Goal: Contribute content: Add original content to the website for others to see

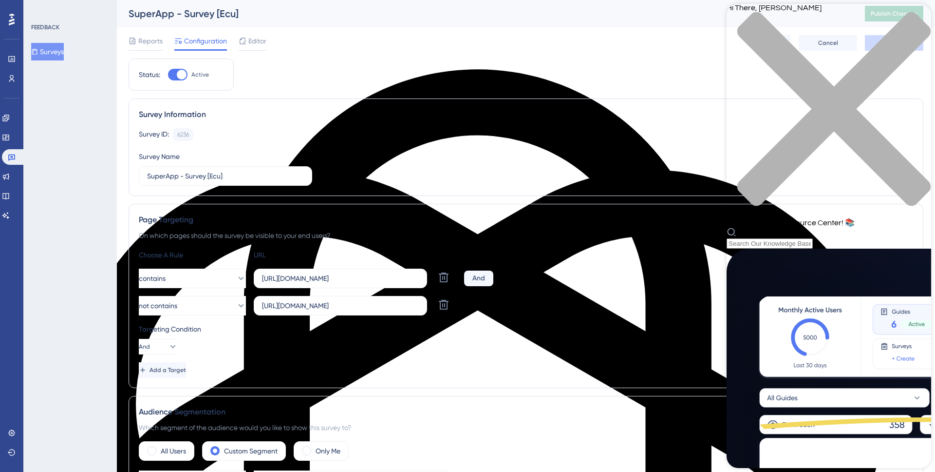
click at [917, 19] on icon "close resource center" at bounding box center [829, 114] width 205 height 205
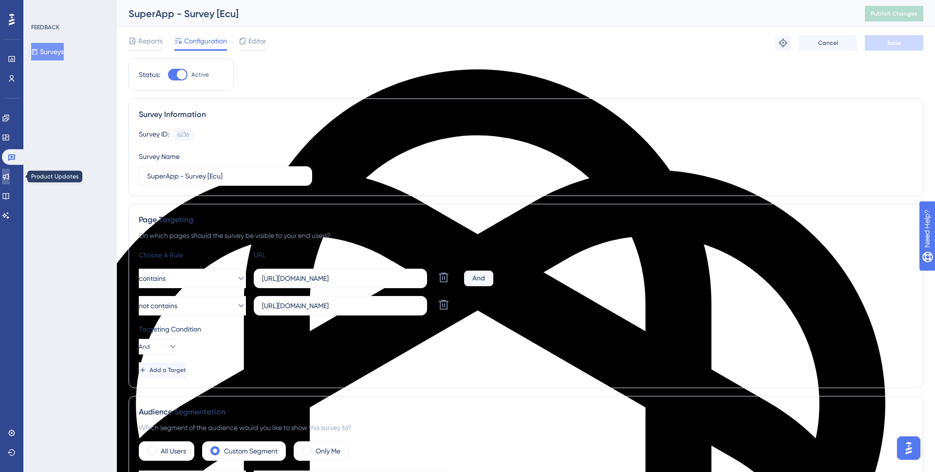
click at [9, 178] on icon at bounding box center [6, 176] width 6 height 6
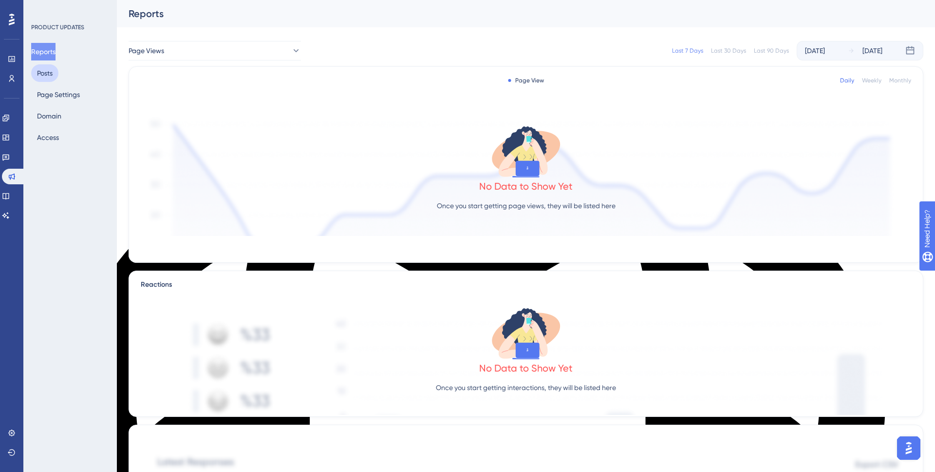
click at [56, 75] on button "Posts" at bounding box center [44, 73] width 27 height 18
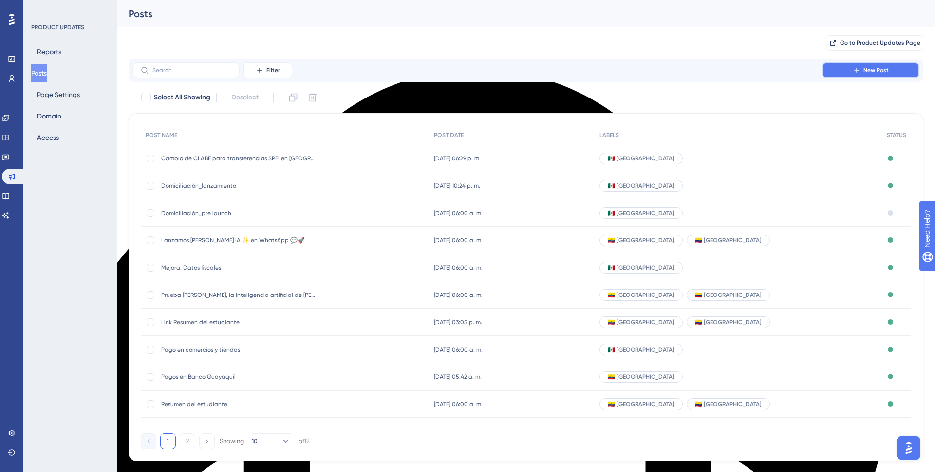
click at [873, 73] on span "New Post" at bounding box center [876, 70] width 25 height 8
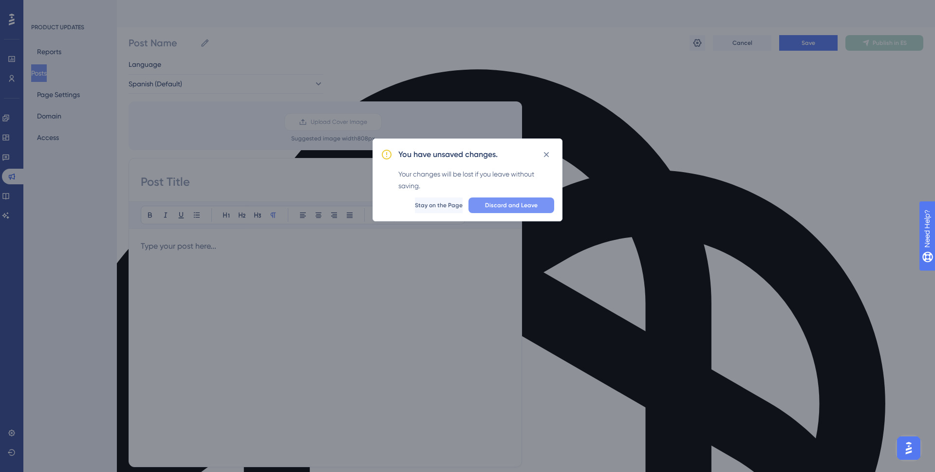
click at [523, 206] on span "Discard and Leave" at bounding box center [511, 205] width 53 height 8
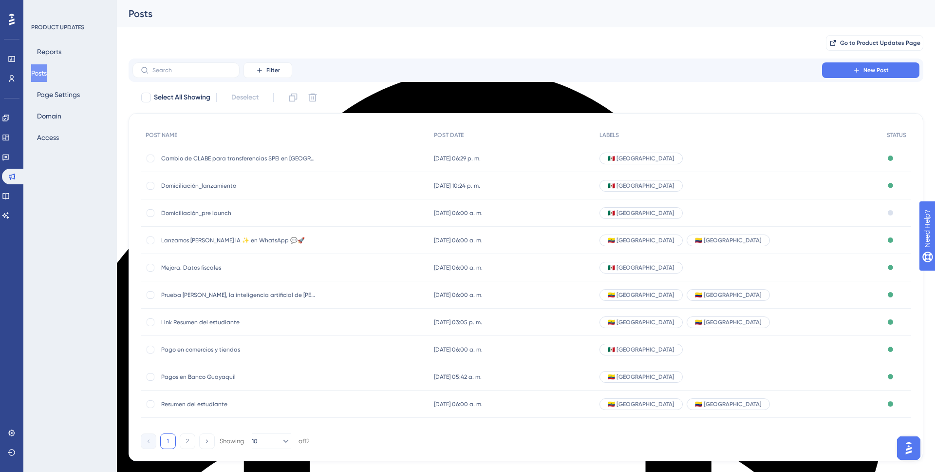
click at [240, 159] on span "Cambio de CLABE para transferencias SPEI en [GEOGRAPHIC_DATA]" at bounding box center [239, 158] width 156 height 8
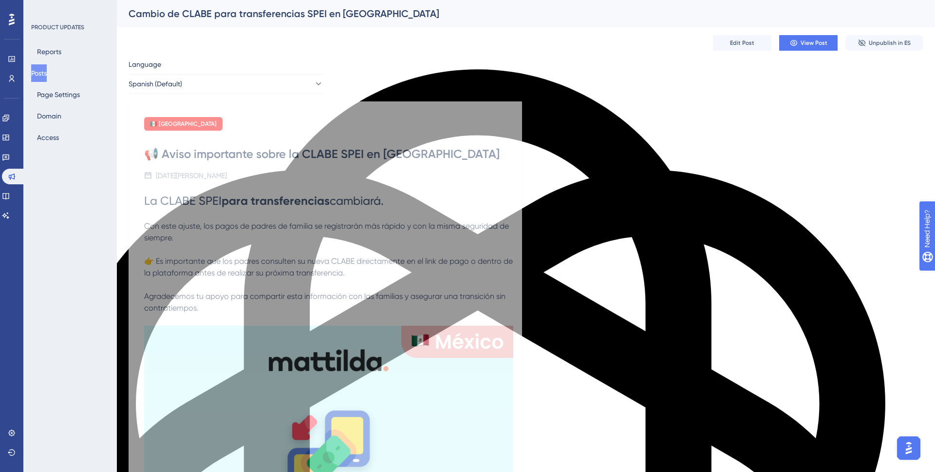
scroll to position [3, 0]
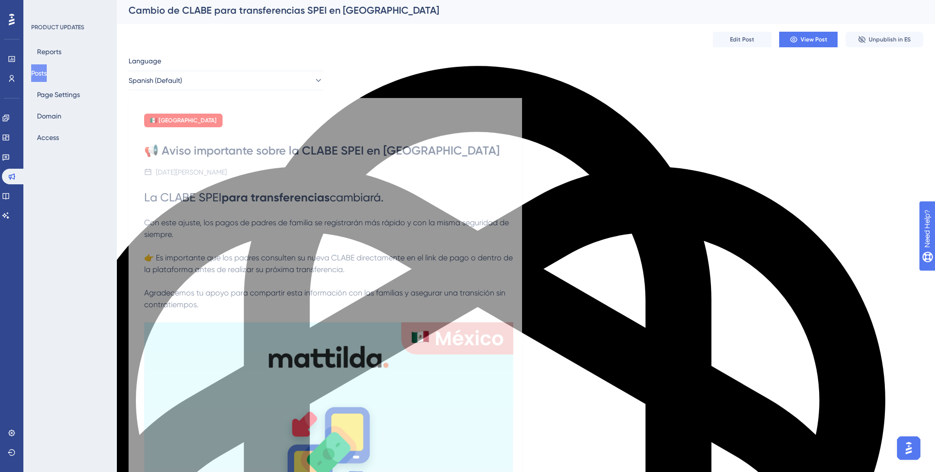
click at [187, 151] on div "📢 Aviso importante sobre la CLABE SPEI en [GEOGRAPHIC_DATA]" at bounding box center [325, 151] width 362 height 16
drag, startPoint x: 422, startPoint y: 149, endPoint x: 279, endPoint y: 145, distance: 143.3
click at [279, 145] on div "📢 Aviso importante sobre la CLABE SPEI en [GEOGRAPHIC_DATA]" at bounding box center [325, 151] width 362 height 16
drag, startPoint x: 143, startPoint y: 148, endPoint x: 448, endPoint y: 155, distance: 305.0
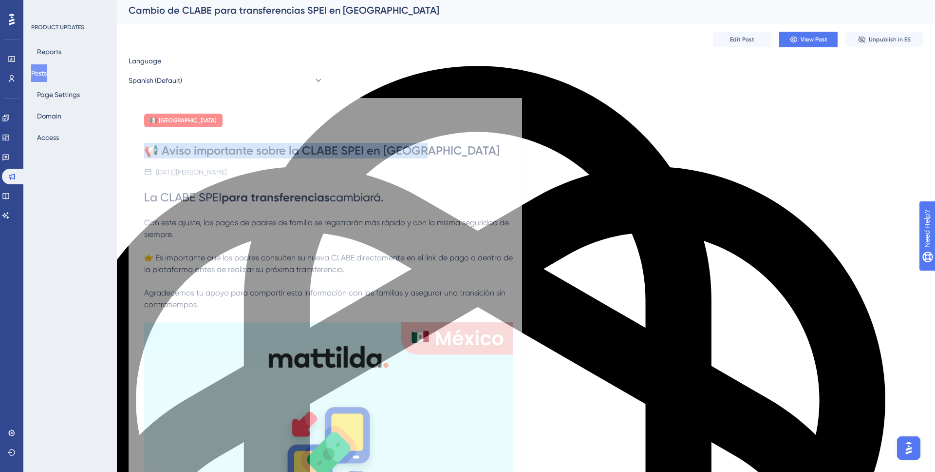
copy div "📢 Aviso importante sobre la CLABE SPEI en [GEOGRAPHIC_DATA]"
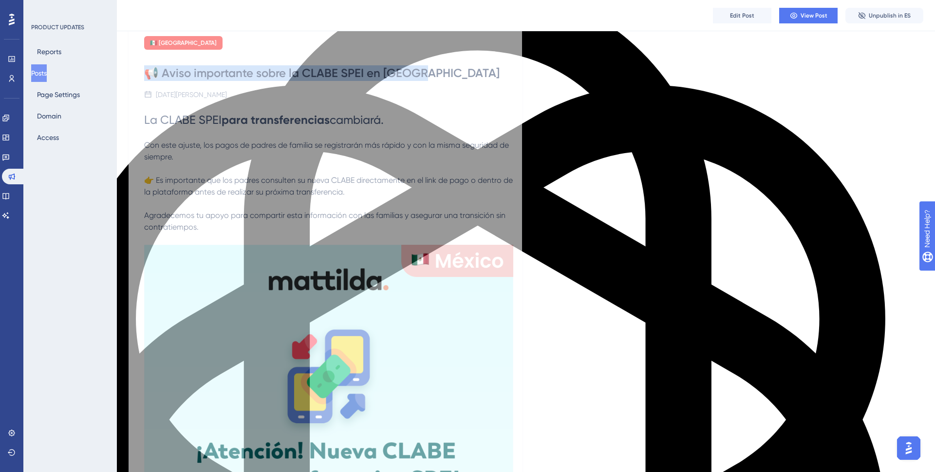
scroll to position [0, 0]
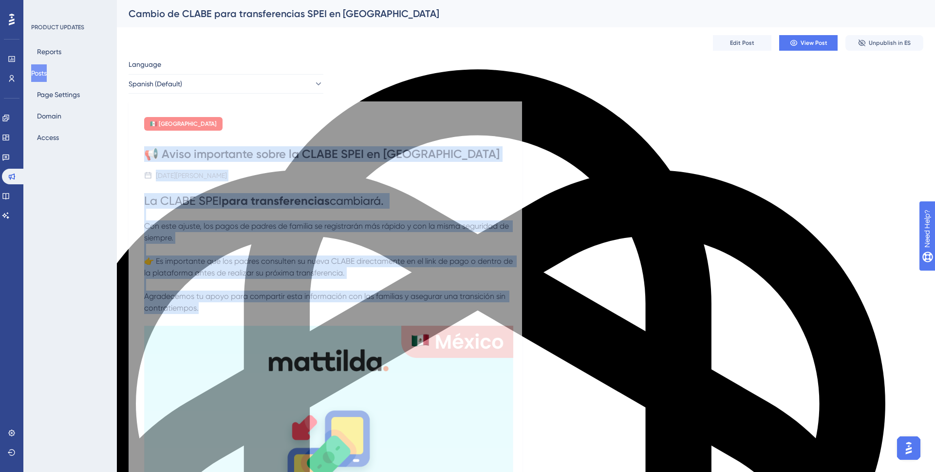
drag, startPoint x: 207, startPoint y: 310, endPoint x: 147, endPoint y: 140, distance: 180.0
copy div "📢 Aviso importante sobre la CLABE SPEI en [GEOGRAPHIC_DATA] [DATE][PERSON_NAME]…"
click at [47, 47] on button "Reports" at bounding box center [49, 52] width 36 height 18
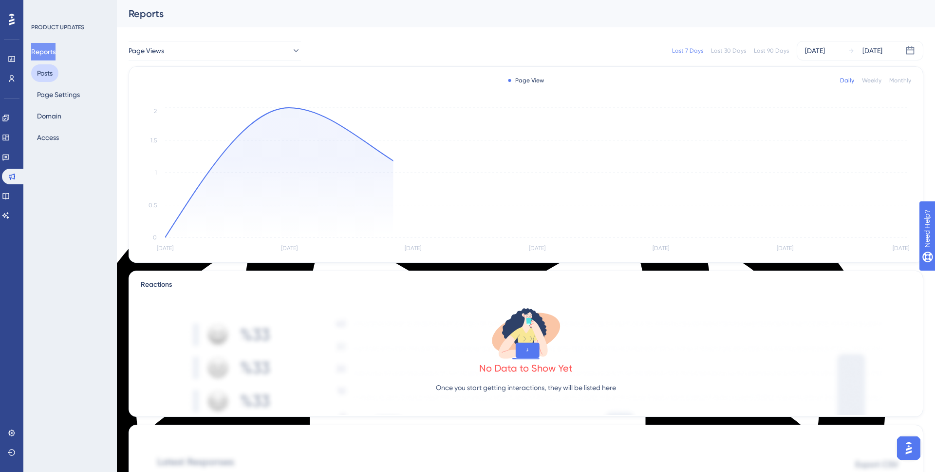
click at [46, 72] on button "Posts" at bounding box center [44, 73] width 27 height 18
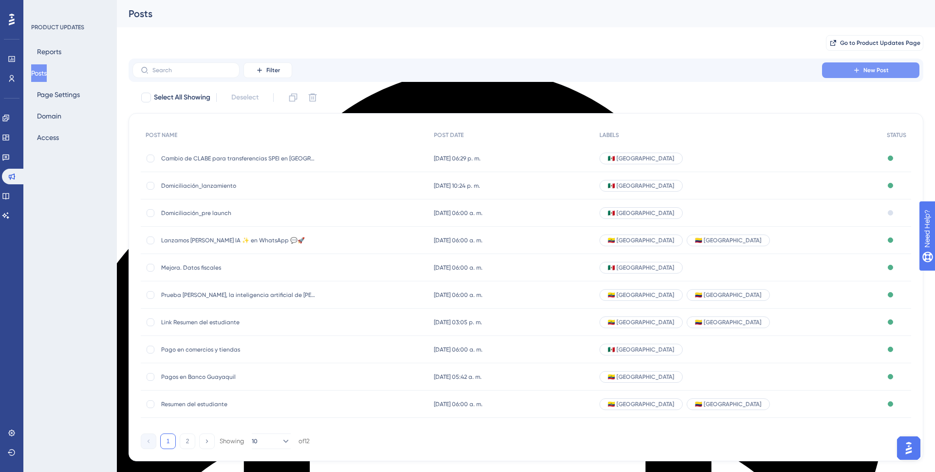
click at [883, 69] on span "New Post" at bounding box center [876, 70] width 25 height 8
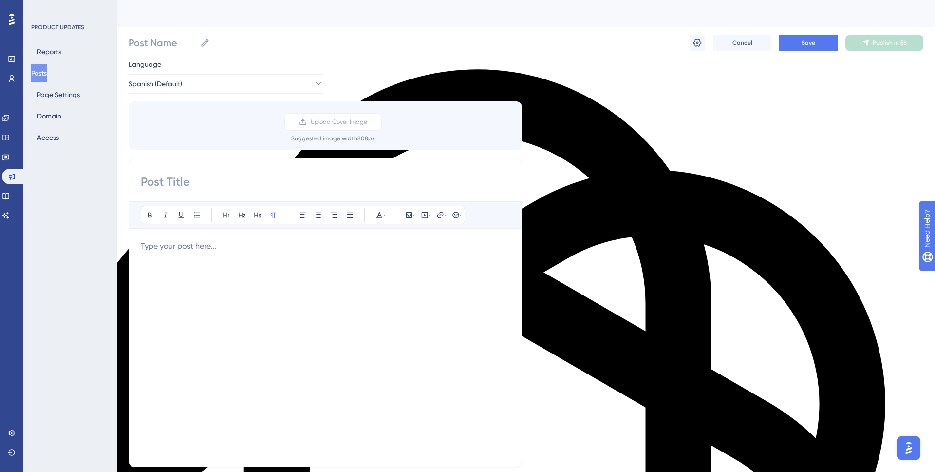
click at [184, 243] on p at bounding box center [325, 246] width 369 height 12
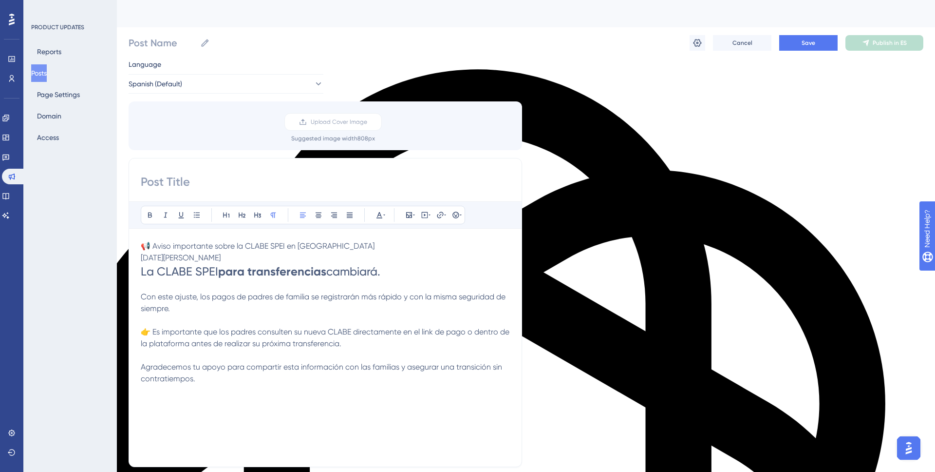
click at [314, 246] on span "📢 Aviso importante sobre la CLABE SPEI en [GEOGRAPHIC_DATA]" at bounding box center [258, 245] width 234 height 9
drag, startPoint x: 332, startPoint y: 243, endPoint x: 121, endPoint y: 240, distance: 210.9
click at [121, 240] on div "Performance Users Engagement Widgets Feedback Product Updates Knowledge Base AI…" at bounding box center [526, 360] width 818 height 721
copy span "📢 Aviso importante sobre la CLABE SPEI en [GEOGRAPHIC_DATA]"
click at [156, 42] on input "Post Name" at bounding box center [163, 43] width 68 height 14
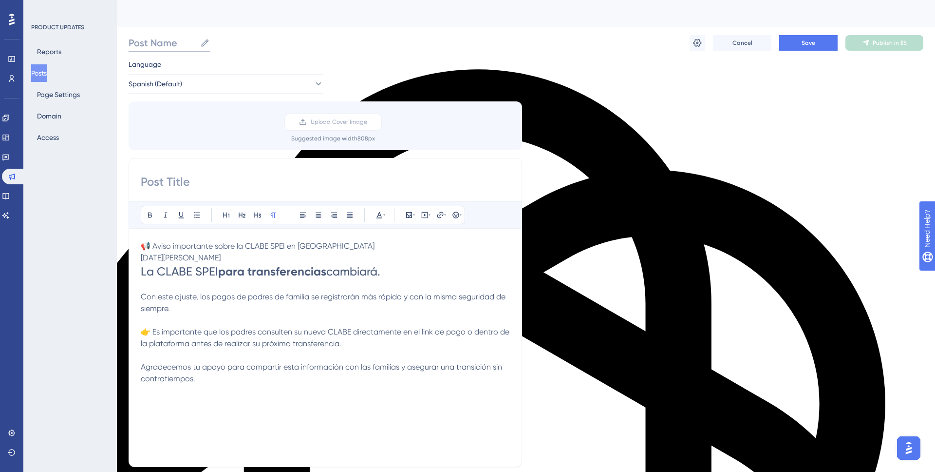
paste input "📢 Aviso importante sobre la CLABE SPEI en [GEOGRAPHIC_DATA]"
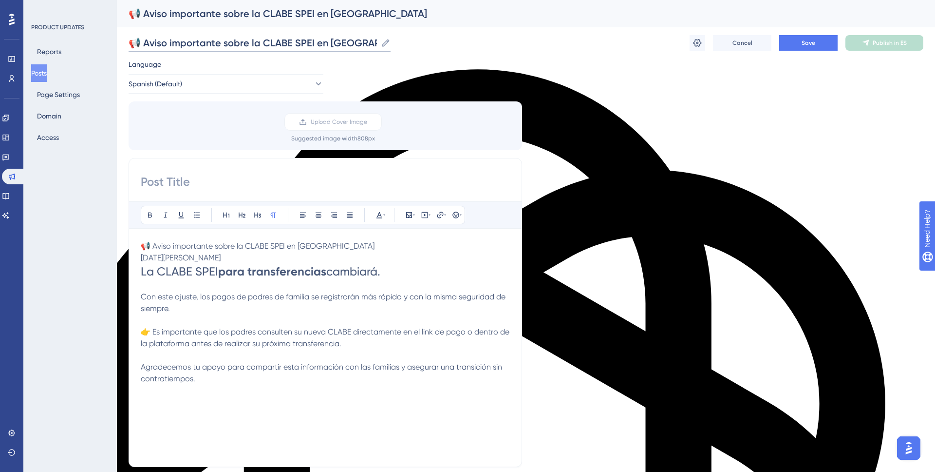
drag, startPoint x: 370, startPoint y: 40, endPoint x: 247, endPoint y: 42, distance: 122.8
click at [247, 42] on input "📢 Aviso importante sobre la CLABE SPEI en [GEOGRAPHIC_DATA]" at bounding box center [253, 43] width 248 height 14
click at [360, 40] on input "📢 Aviso importante sobre la CLABE SPEI en [GEOGRAPHIC_DATA]" at bounding box center [253, 43] width 248 height 14
drag, startPoint x: 360, startPoint y: 40, endPoint x: 142, endPoint y: 40, distance: 218.7
click at [142, 40] on input "📢 Aviso importante sobre la CLABE SPEI en [GEOGRAPHIC_DATA]" at bounding box center [253, 43] width 248 height 14
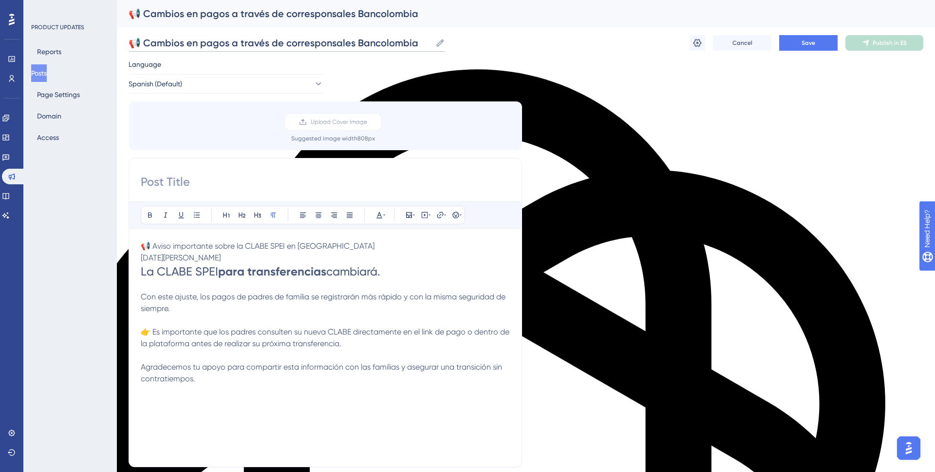
drag, startPoint x: 144, startPoint y: 43, endPoint x: 455, endPoint y: 44, distance: 311.8
click at [455, 44] on div "📢 Cambios en pagos a través de corresponsales Bancolombia 📢 Cambios en pagos a …" at bounding box center [526, 42] width 795 height 31
click at [147, 39] on input "📢 Cambios en pagos a través de corresponsales Bancolombia" at bounding box center [280, 43] width 303 height 14
drag, startPoint x: 143, startPoint y: 42, endPoint x: 417, endPoint y: 44, distance: 274.3
click at [417, 44] on input "📢 Cambios en pagos a través de corresponsales Bancolombia" at bounding box center [280, 43] width 303 height 14
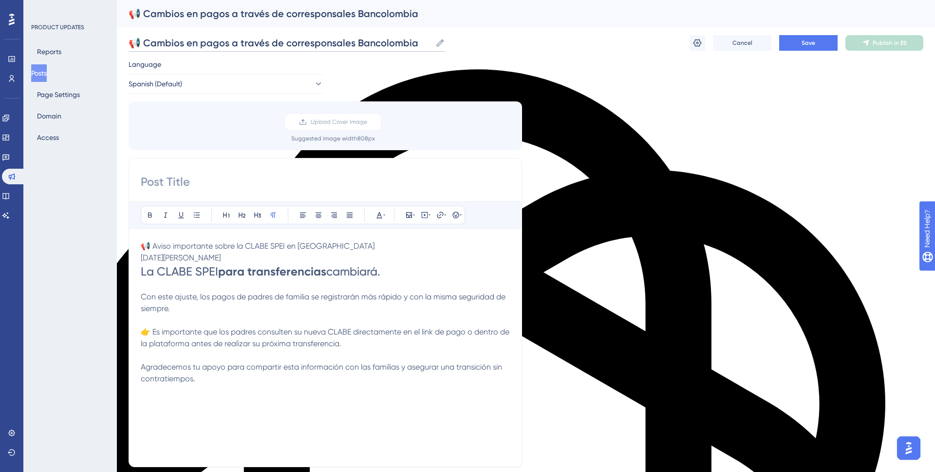
paste input "Actualizaciones en los"
click at [142, 43] on input "📢 Actualizaciones en los pagos a través de corresponsales Bancolombia" at bounding box center [303, 43] width 348 height 14
type input "📢 Actualizaciones en los pagos a través de corresponsales Bancolombia"
click at [187, 182] on input at bounding box center [325, 182] width 369 height 16
paste input "Actualizaciones en los pagos a través de corresponsales Bancolombia"
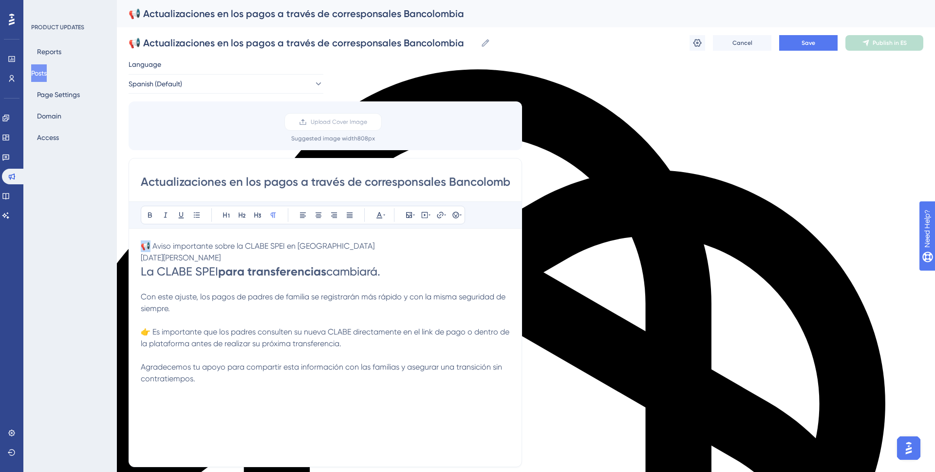
drag, startPoint x: 148, startPoint y: 246, endPoint x: 139, endPoint y: 246, distance: 8.8
click at [139, 246] on div "Actualizaciones en los pagos a través de corresponsales Bancolombia Bold Italic…" at bounding box center [326, 312] width 394 height 309
copy span "📢"
click at [144, 184] on input "Actualizaciones en los pagos a través de corresponsales Bancolombia" at bounding box center [325, 182] width 369 height 16
paste input "📢"
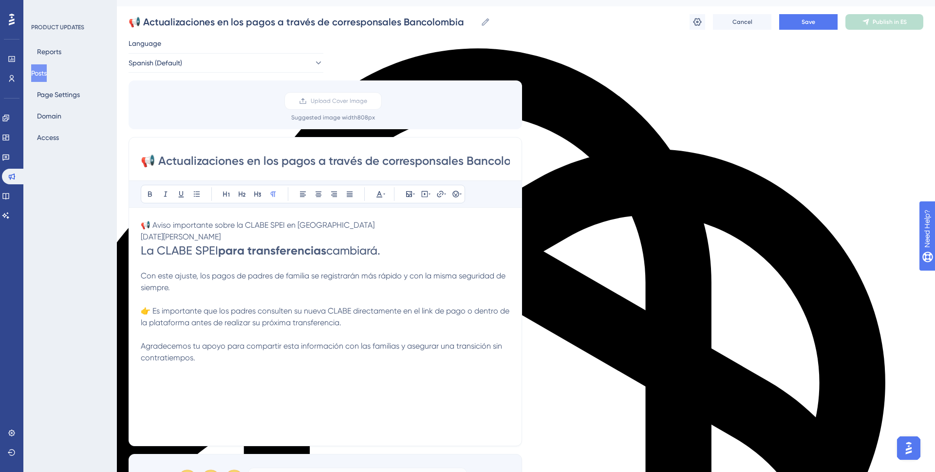
scroll to position [31, 0]
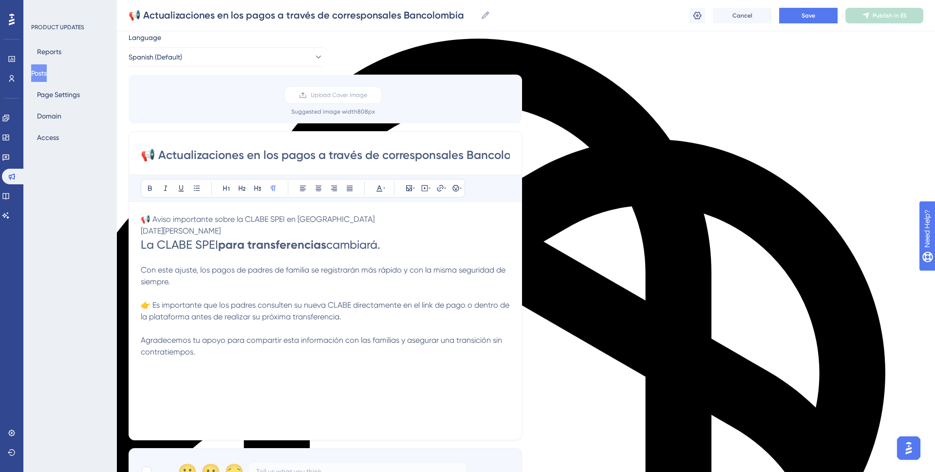
type input "📢 Actualizaciones en los pagos a través de corresponsales Bancolombia"
drag, startPoint x: 393, startPoint y: 247, endPoint x: 130, endPoint y: 211, distance: 265.0
click at [130, 211] on div "📢 Actualizaciones en los pagos a través de corresponsales Bancolombia Bold Ital…" at bounding box center [326, 285] width 394 height 309
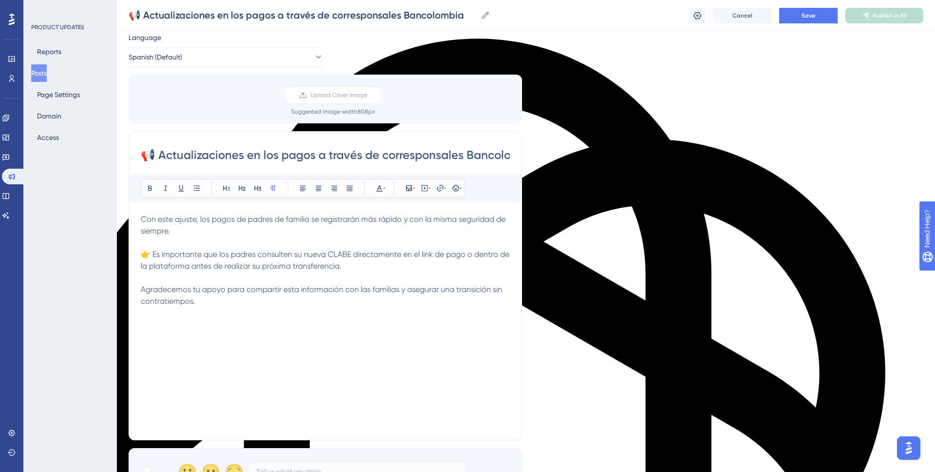
scroll to position [0, 0]
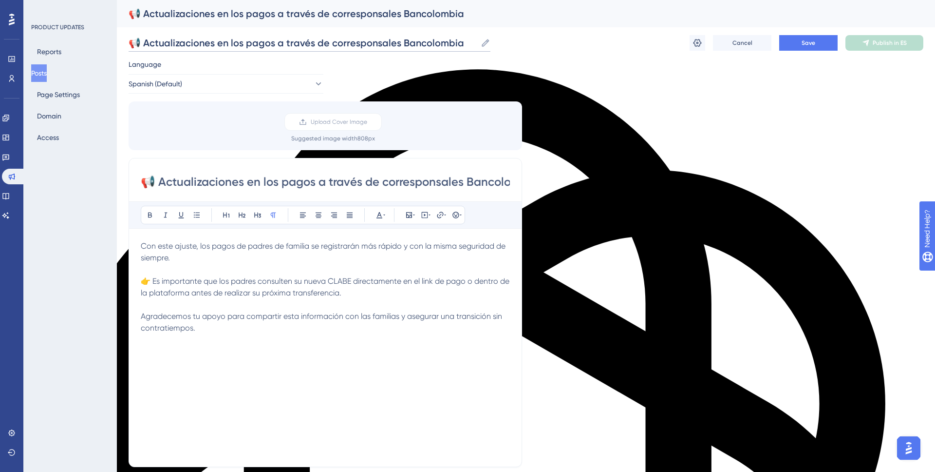
drag, startPoint x: 273, startPoint y: 43, endPoint x: 141, endPoint y: 47, distance: 132.6
click at [141, 47] on input "📢 Actualizaciones en los pagos a través de corresponsales Bancolombia" at bounding box center [303, 43] width 348 height 14
type input "📢 Nuevo proceso de pago a través de corresponsales Bancolombia"
drag, startPoint x: 157, startPoint y: 181, endPoint x: 310, endPoint y: 187, distance: 153.1
click at [310, 187] on input "📢 Actualizaciones en los pagos a través de corresponsales Bancolombia" at bounding box center [325, 182] width 369 height 16
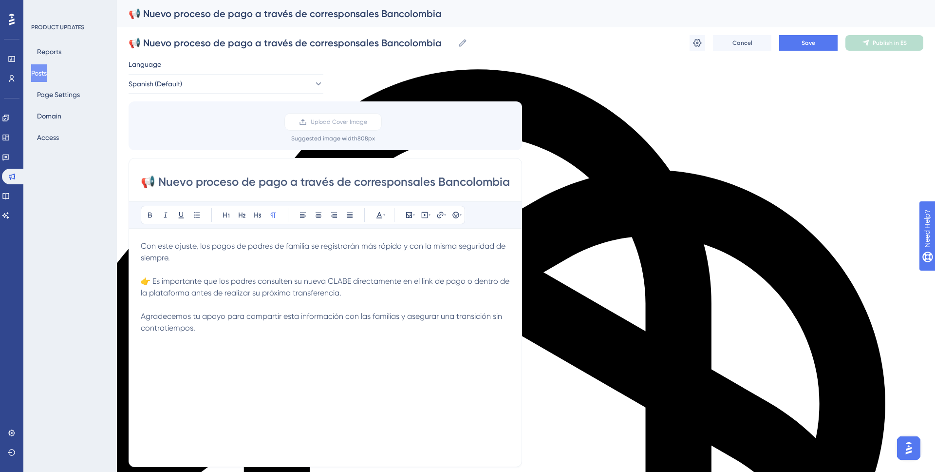
type input "📢 Nuevo proceso de pago a través de corresponsales Bancolombia"
click at [261, 277] on span "👉 Es importante que los padres consulten su nueva CLABE directamente en el link…" at bounding box center [326, 286] width 371 height 21
click at [260, 280] on span "👉 Es importante que los padres consulten su nueva CLABE directamente en el link…" at bounding box center [326, 286] width 371 height 21
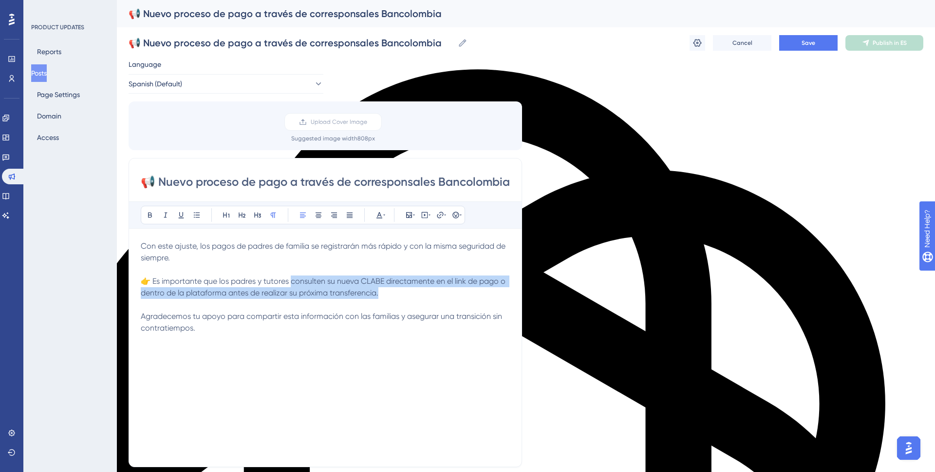
drag, startPoint x: 291, startPoint y: 283, endPoint x: 389, endPoint y: 296, distance: 98.9
click at [389, 296] on p "👉 Es importante que los padres y tutores consulten su nueva CLABE directamente …" at bounding box center [325, 304] width 369 height 58
click at [327, 282] on span "👉 Es importante que los padres y tutores consulten su nueva CLABE directamente …" at bounding box center [324, 286] width 367 height 21
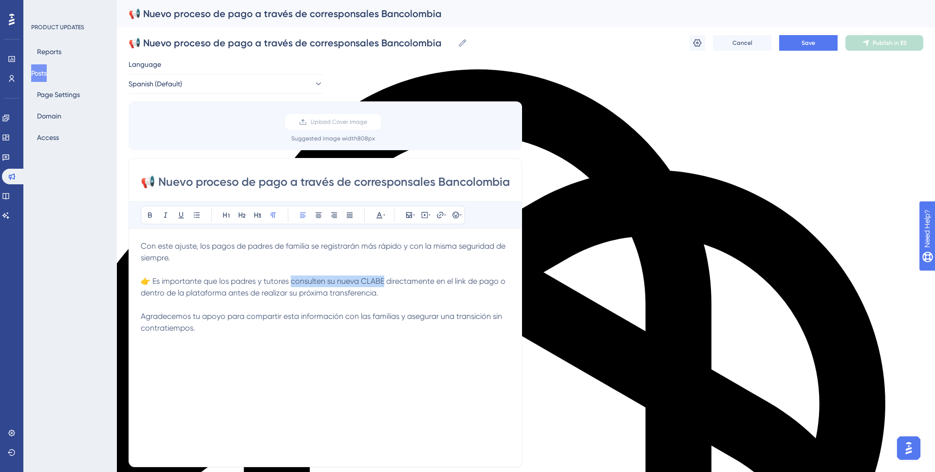
drag, startPoint x: 292, startPoint y: 280, endPoint x: 383, endPoint y: 277, distance: 91.1
click at [383, 277] on span "👉 Es importante que los padres y tutores consulten su nueva CLABE directamente …" at bounding box center [324, 286] width 367 height 21
drag, startPoint x: 398, startPoint y: 281, endPoint x: 428, endPoint y: 283, distance: 29.8
click at [428, 283] on span "👉 Es importante que los padres y tutores generen una referencia única de pago d…" at bounding box center [326, 286] width 370 height 21
click at [309, 246] on span "Con este ajuste, los pagos de padres de familia se registrarán más rápido y con…" at bounding box center [324, 251] width 367 height 21
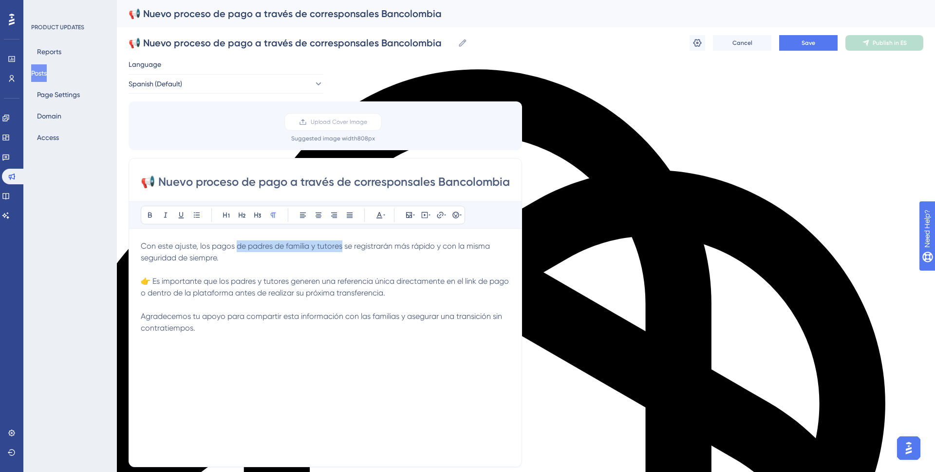
drag, startPoint x: 238, startPoint y: 246, endPoint x: 343, endPoint y: 251, distance: 105.3
click at [343, 251] on p "Con este ajuste, los pagos de padres de familia y tutores se registrarán más rá…" at bounding box center [325, 251] width 369 height 23
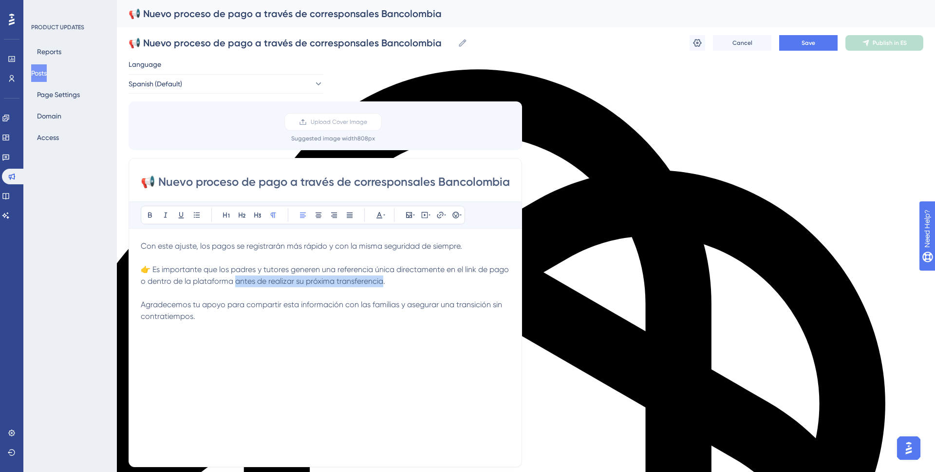
drag, startPoint x: 257, startPoint y: 280, endPoint x: 405, endPoint y: 283, distance: 148.6
click at [405, 283] on span "👉 Es importante que los padres y tutores generen una referencia única directame…" at bounding box center [326, 275] width 370 height 21
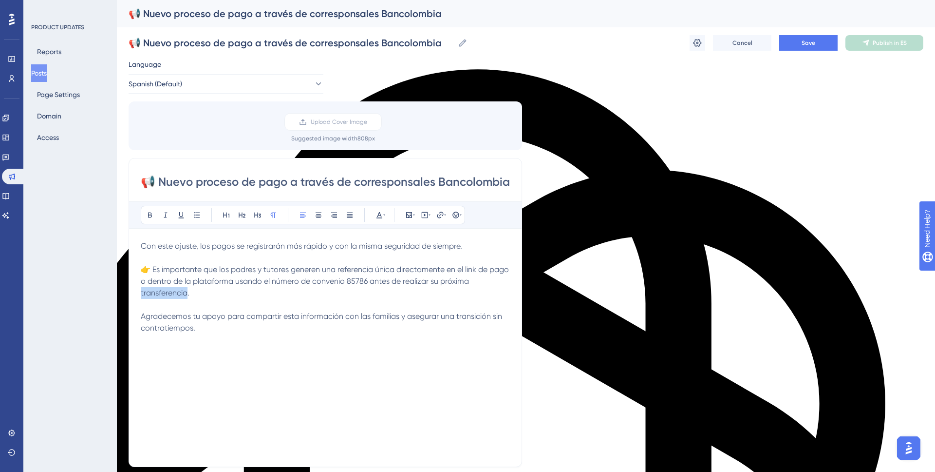
drag, startPoint x: 186, startPoint y: 294, endPoint x: 126, endPoint y: 292, distance: 59.9
click at [126, 292] on div "Performance Users Engagement Widgets Feedback Product Updates Knowledge Base AI…" at bounding box center [526, 360] width 818 height 721
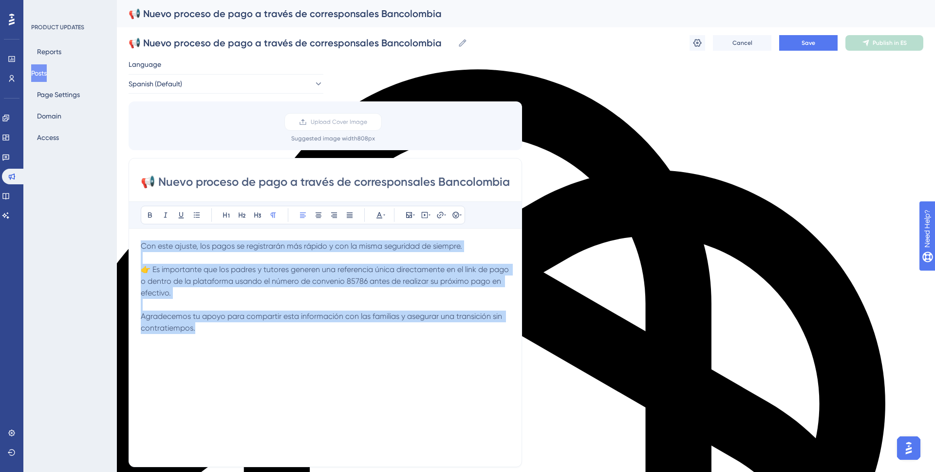
drag, startPoint x: 141, startPoint y: 244, endPoint x: 226, endPoint y: 372, distance: 153.6
click at [226, 372] on div "Con este ajuste, los pagos se registrarán más rápido y con la misma seguridad d…" at bounding box center [325, 347] width 369 height 214
copy div "Con este ajuste, los pagos se registrarán más rápido y con la misma seguridad d…"
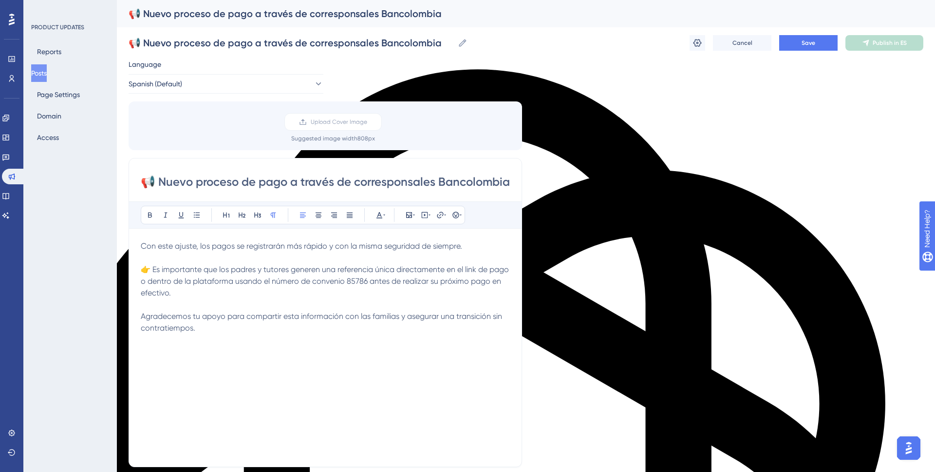
click at [349, 379] on div "Con este ajuste, los pagos se registrarán más rápido y con la misma seguridad d…" at bounding box center [325, 347] width 369 height 214
click at [374, 282] on span "👉 Es importante que los padres y tutores generen una referencia única directame…" at bounding box center [326, 281] width 370 height 33
click at [147, 214] on icon at bounding box center [150, 215] width 8 height 8
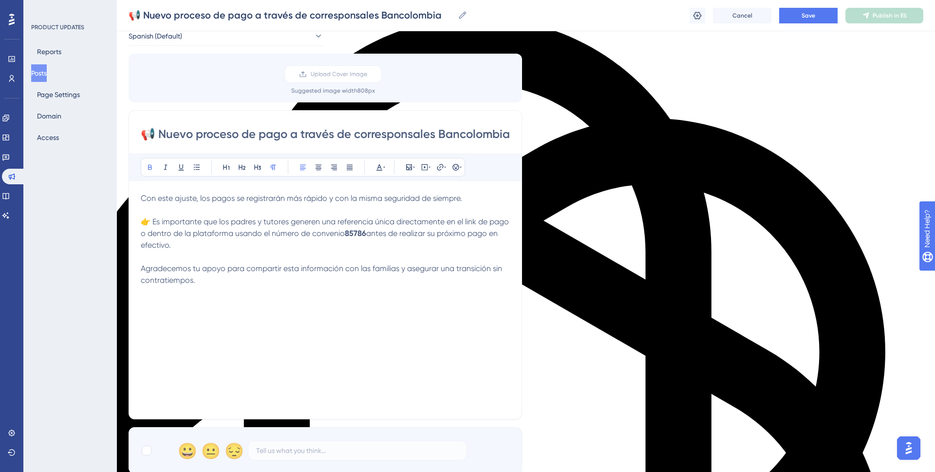
scroll to position [48, 0]
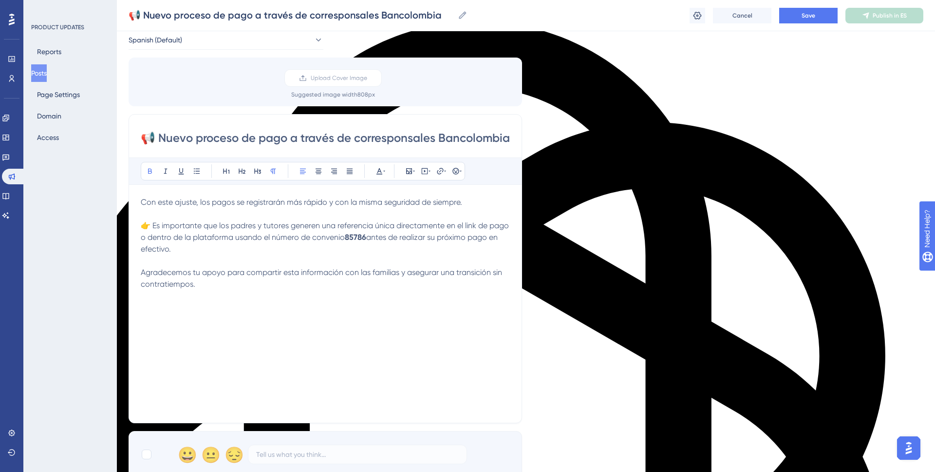
click at [227, 281] on p "👉 Es importante que los padres y tutores generen una referencia única directame…" at bounding box center [325, 255] width 369 height 70
click at [415, 170] on icon at bounding box center [414, 170] width 2 height 1
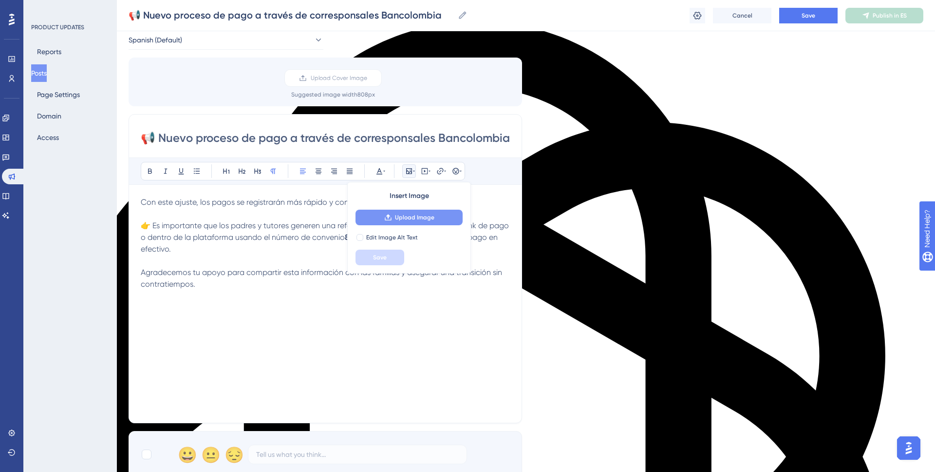
click at [410, 214] on span "Upload Image" at bounding box center [414, 217] width 39 height 8
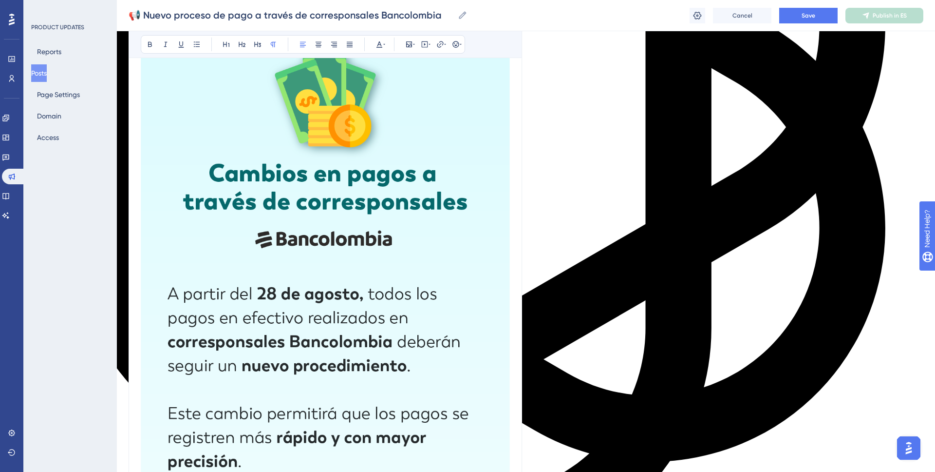
scroll to position [32, 0]
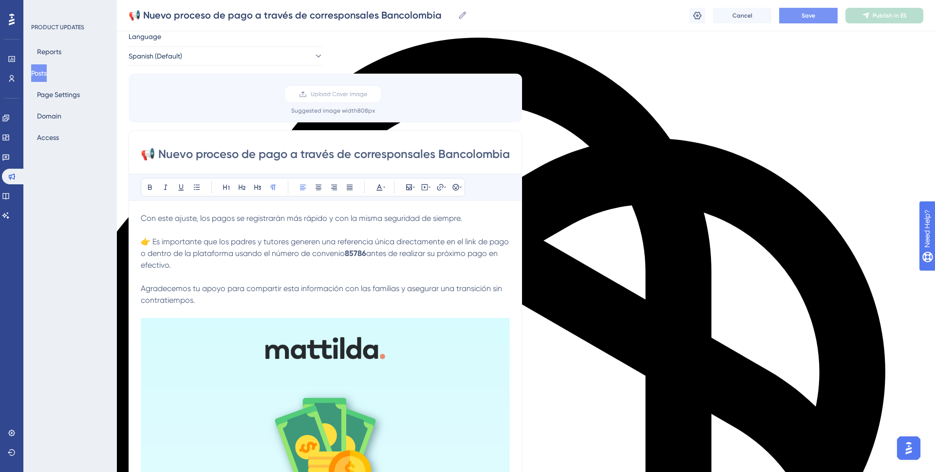
click at [819, 14] on button "Save" at bounding box center [808, 16] width 58 height 16
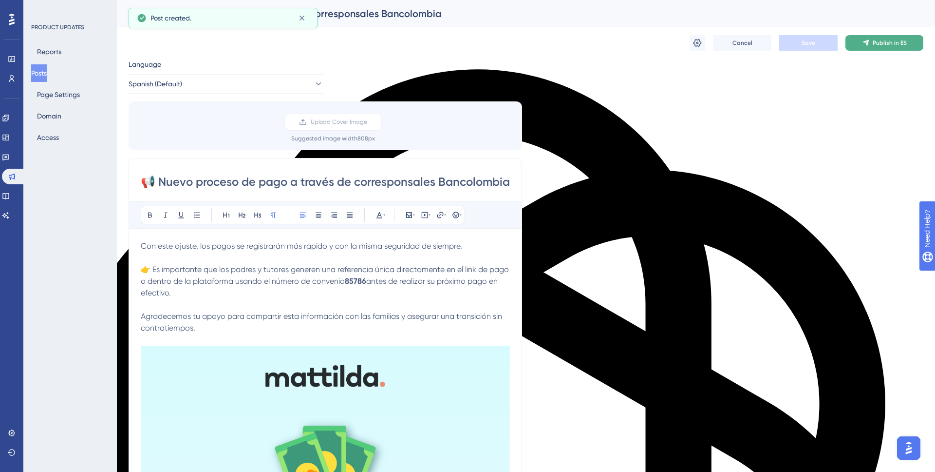
click at [880, 45] on span "Publish in ES" at bounding box center [890, 43] width 34 height 8
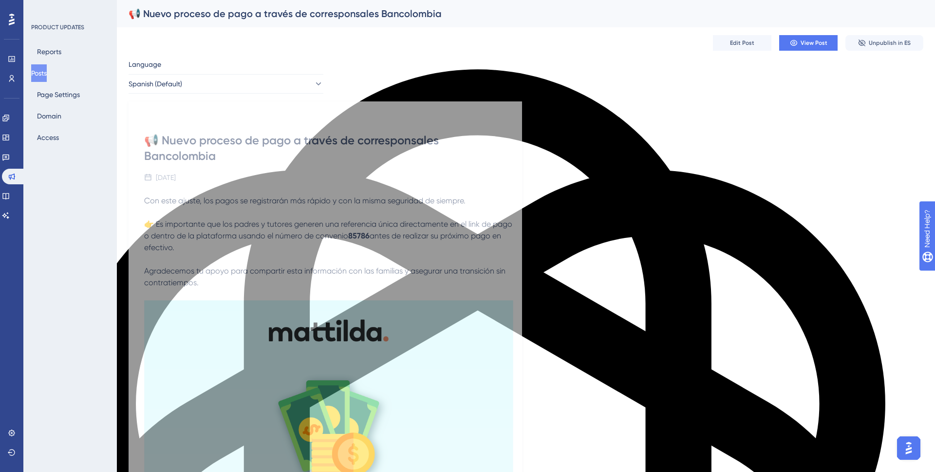
click at [47, 70] on button "Posts" at bounding box center [39, 73] width 16 height 18
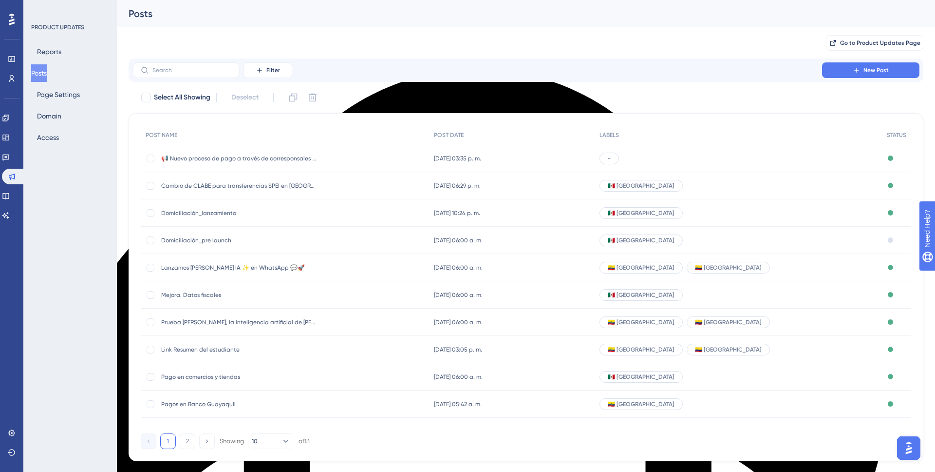
click at [619, 160] on div "-" at bounding box center [609, 158] width 19 height 12
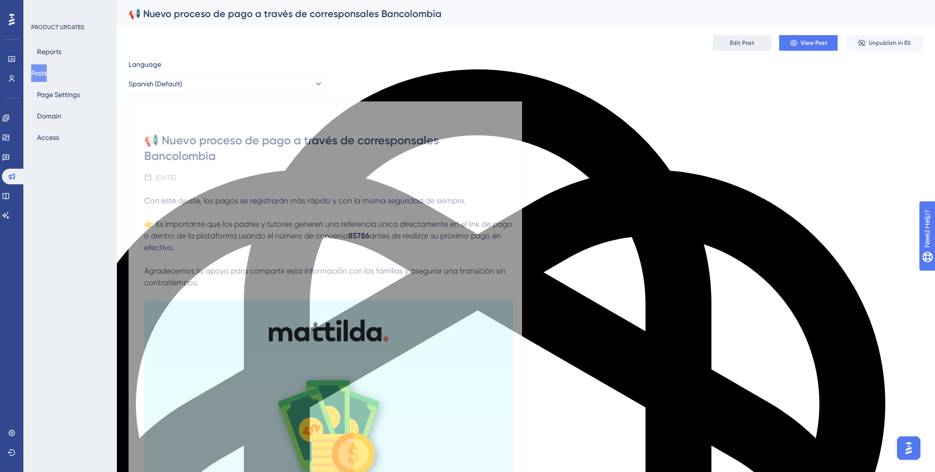
click at [752, 48] on button "Edit Post" at bounding box center [742, 43] width 58 height 16
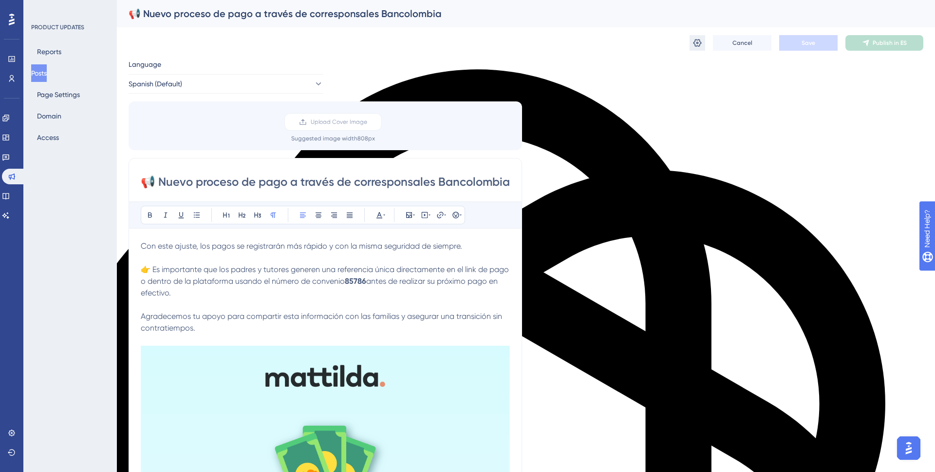
click at [701, 47] on icon at bounding box center [698, 43] width 10 height 10
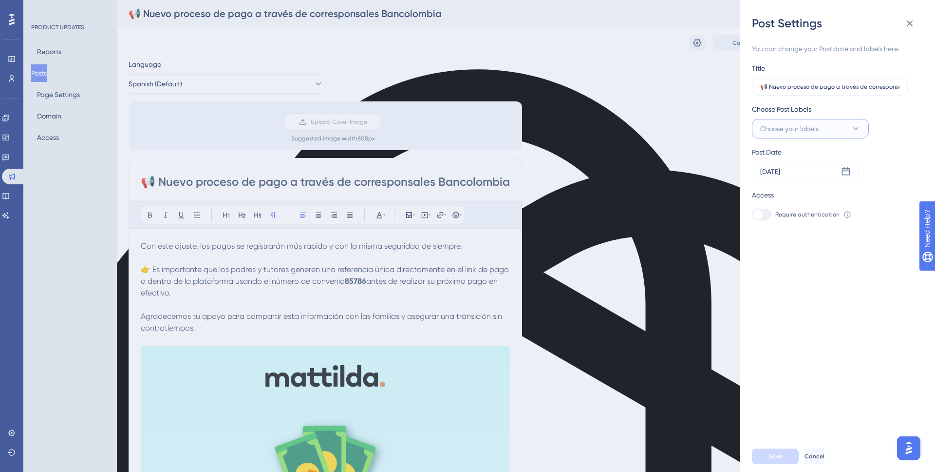
click at [814, 129] on span "Choose your labels" at bounding box center [789, 129] width 58 height 12
click at [765, 206] on div at bounding box center [763, 208] width 8 height 8
checkbox input "true"
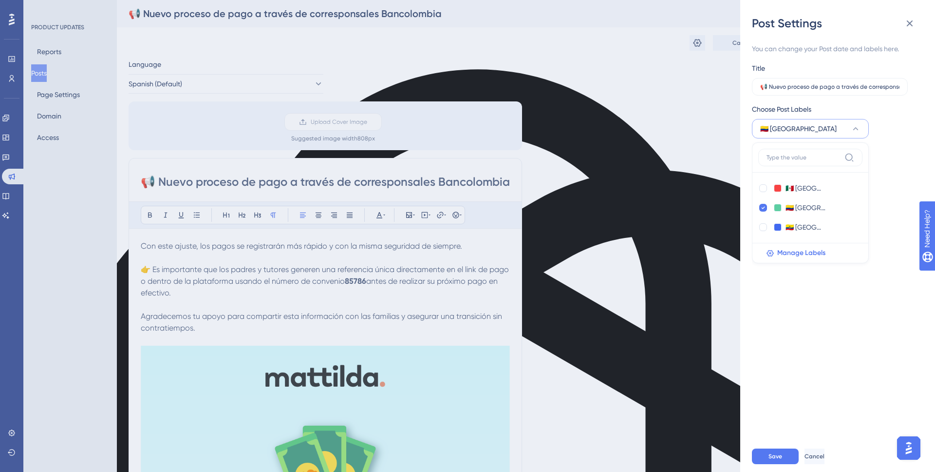
click at [811, 305] on div "You can change your Post date and labels here. Title 📢 Nuevo proceso de pago a …" at bounding box center [841, 235] width 179 height 409
click at [780, 170] on div "[DATE]" at bounding box center [770, 172] width 20 height 12
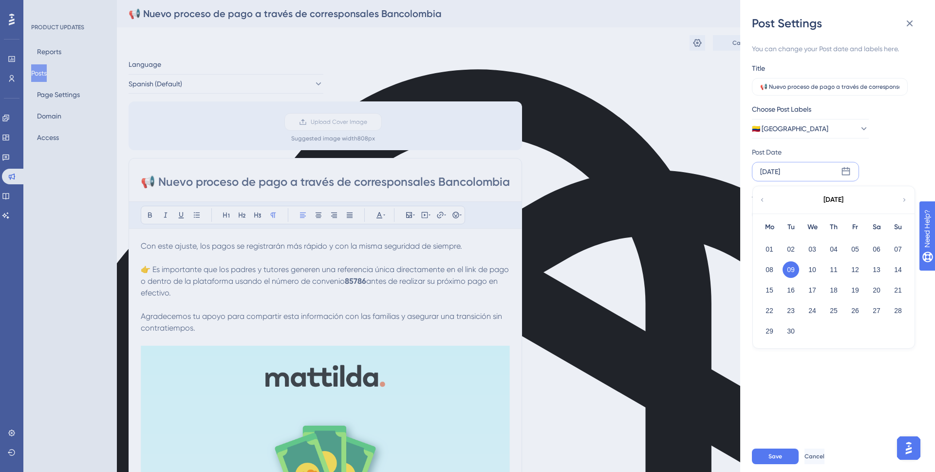
click at [763, 202] on icon at bounding box center [762, 199] width 7 height 9
click at [835, 331] on button "28" at bounding box center [834, 330] width 17 height 17
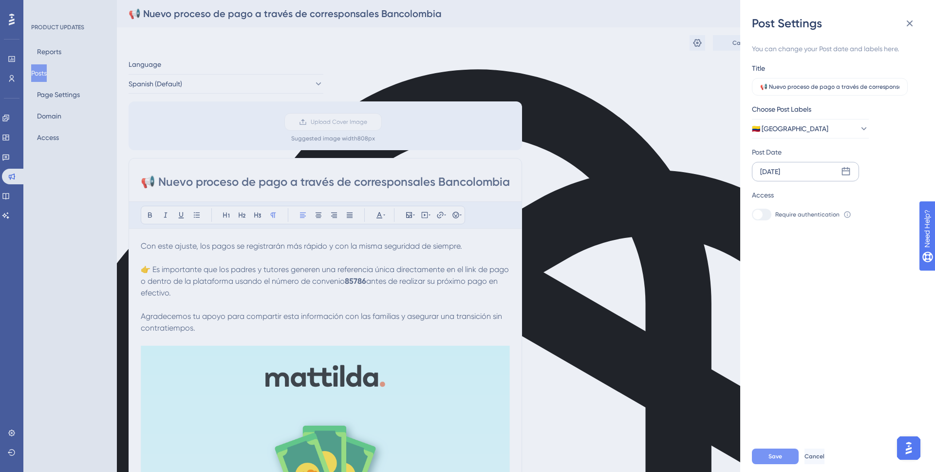
click at [785, 461] on button "Save" at bounding box center [775, 456] width 47 height 16
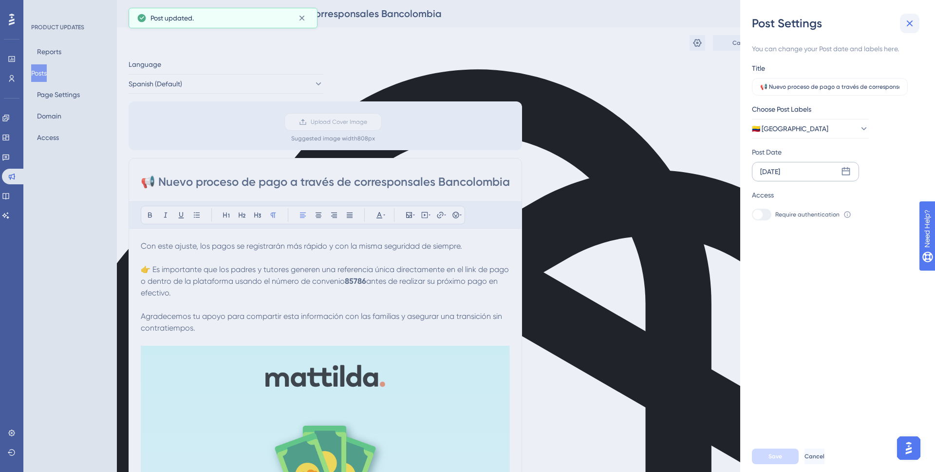
click at [912, 26] on icon at bounding box center [910, 24] width 12 height 12
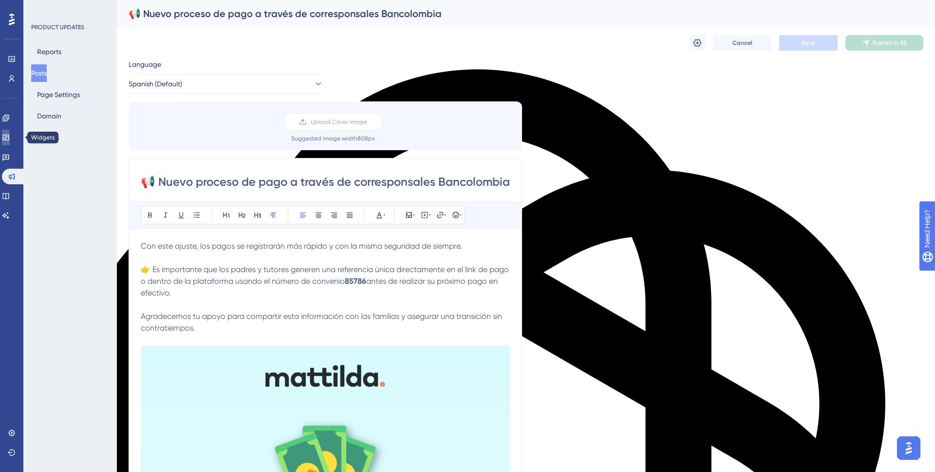
click at [10, 136] on icon at bounding box center [6, 137] width 8 height 8
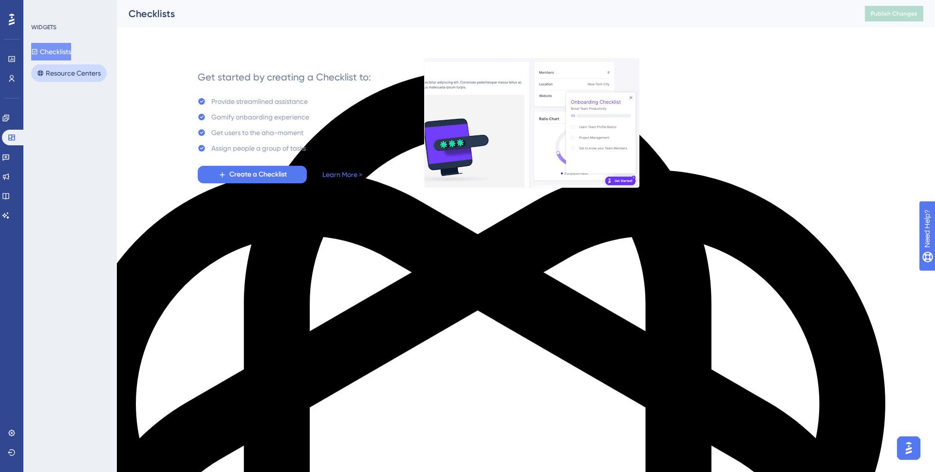
click at [76, 74] on button "Resource Centers" at bounding box center [69, 73] width 76 height 18
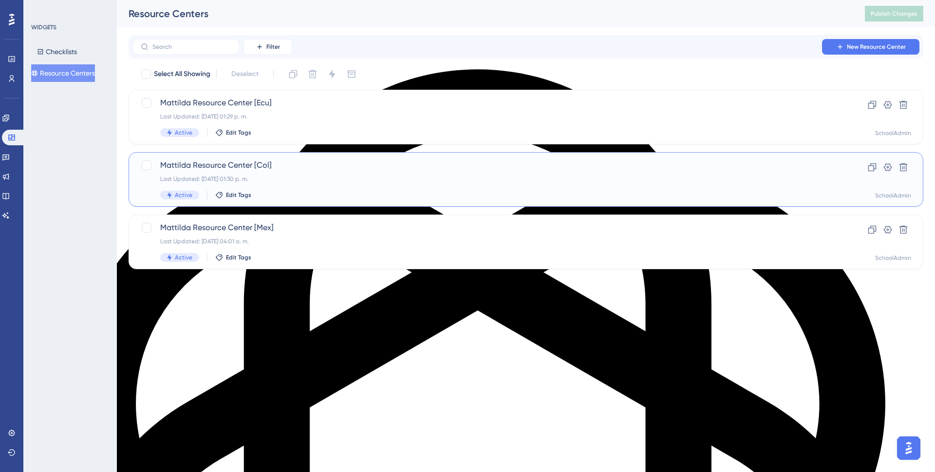
click at [326, 175] on div "Last Updated: [DATE] 01:30 p. m." at bounding box center [487, 179] width 654 height 8
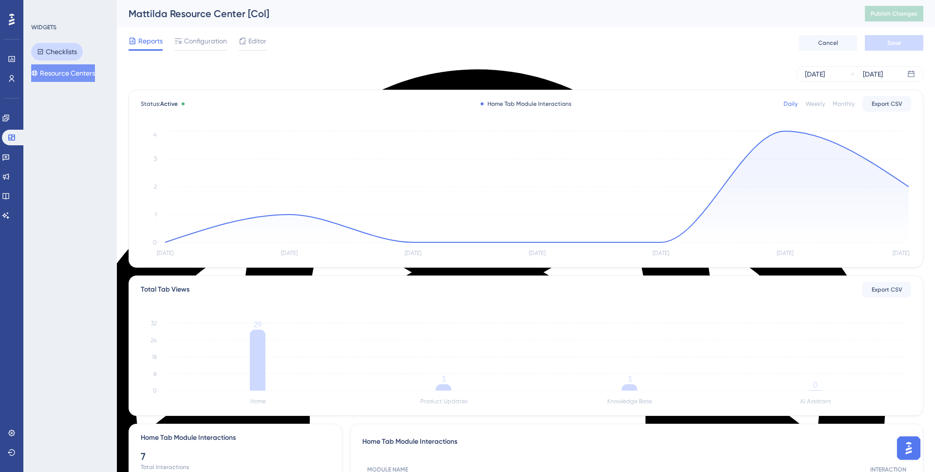
click at [68, 52] on button "Checklists" at bounding box center [57, 52] width 52 height 18
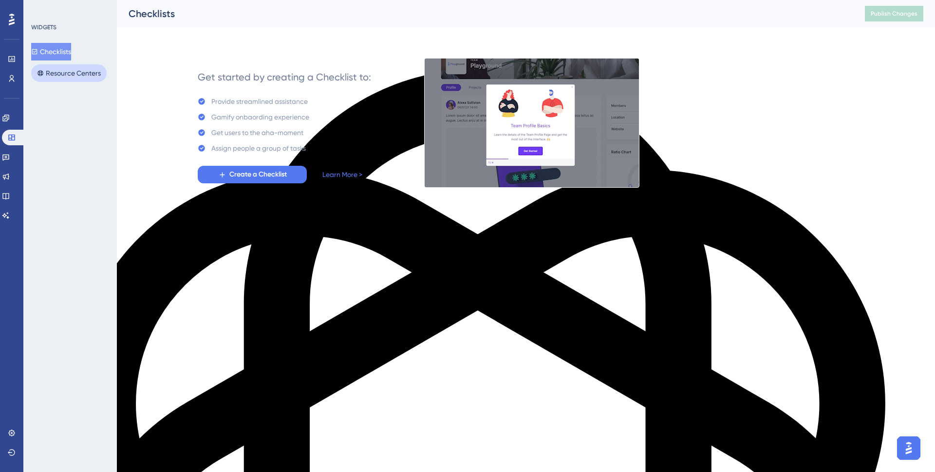
click at [76, 76] on button "Resource Centers" at bounding box center [69, 73] width 76 height 18
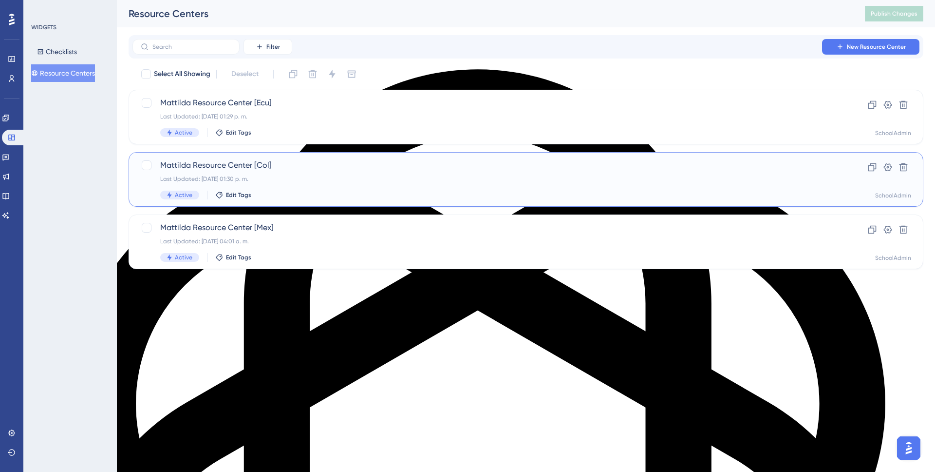
click at [283, 166] on span "Mattilda Resource Center [Col]" at bounding box center [487, 165] width 654 height 12
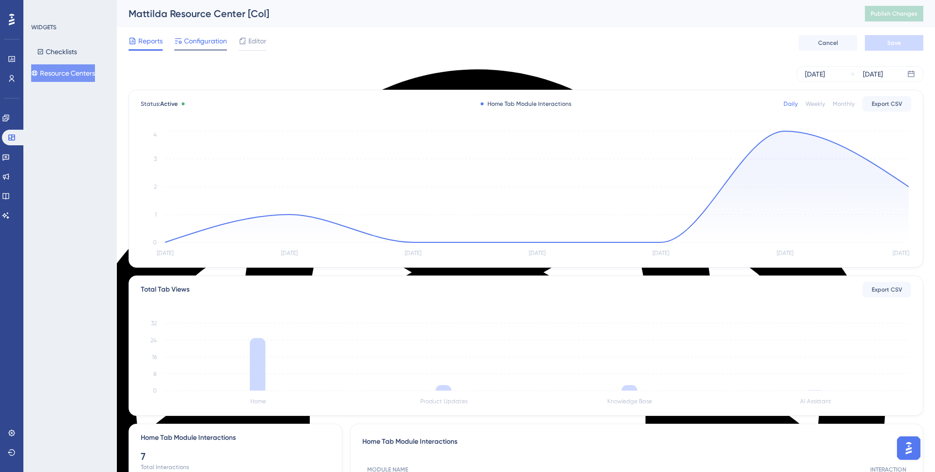
click at [199, 45] on span "Configuration" at bounding box center [205, 41] width 43 height 12
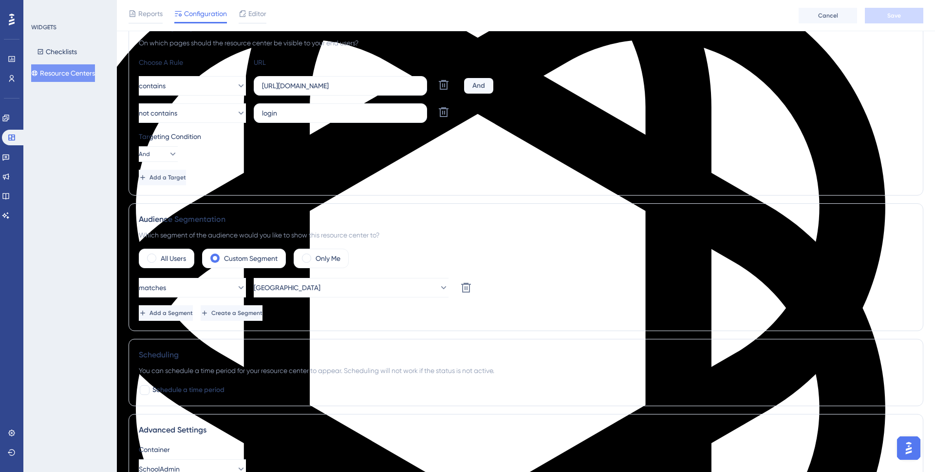
scroll to position [272, 0]
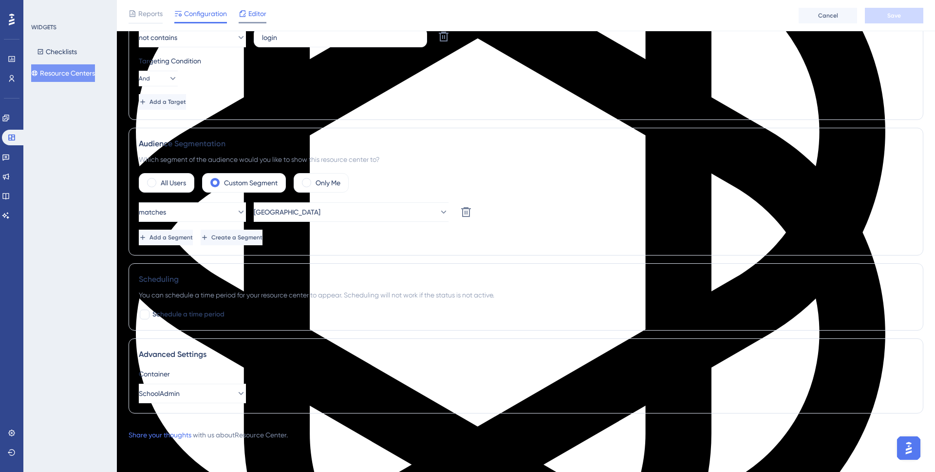
click at [257, 14] on span "Editor" at bounding box center [257, 14] width 18 height 12
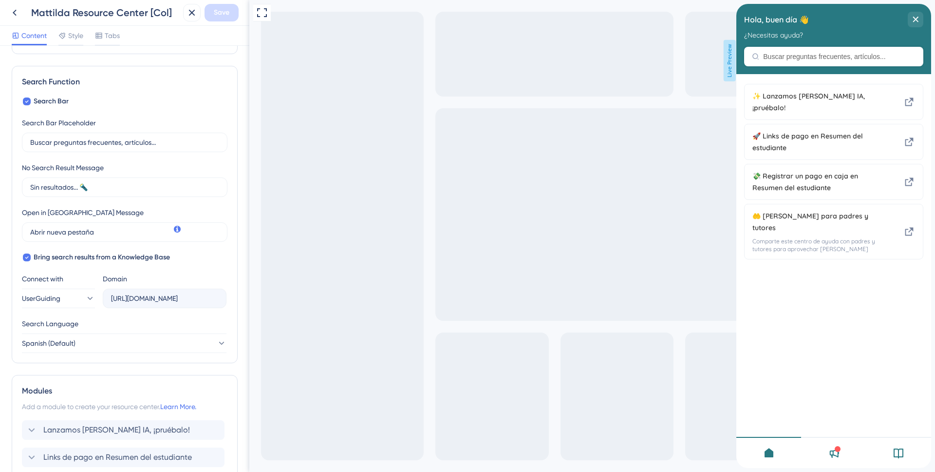
scroll to position [261, 0]
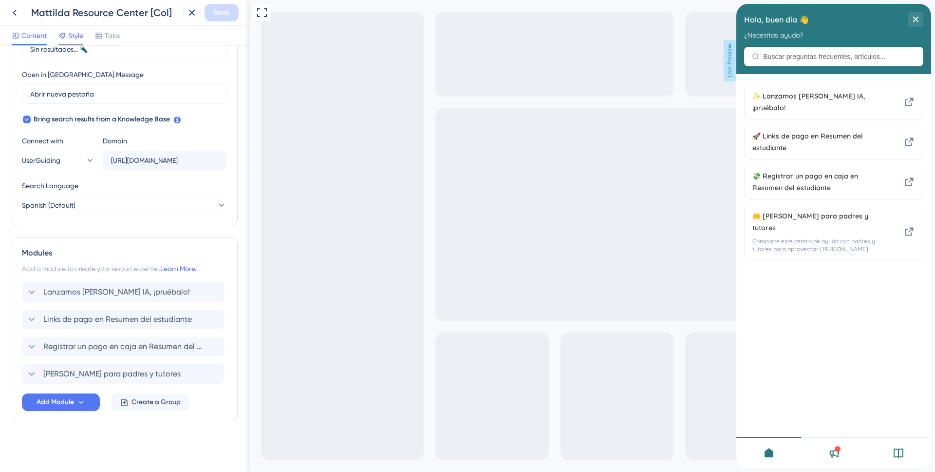
click at [73, 33] on span "Style" at bounding box center [75, 36] width 15 height 12
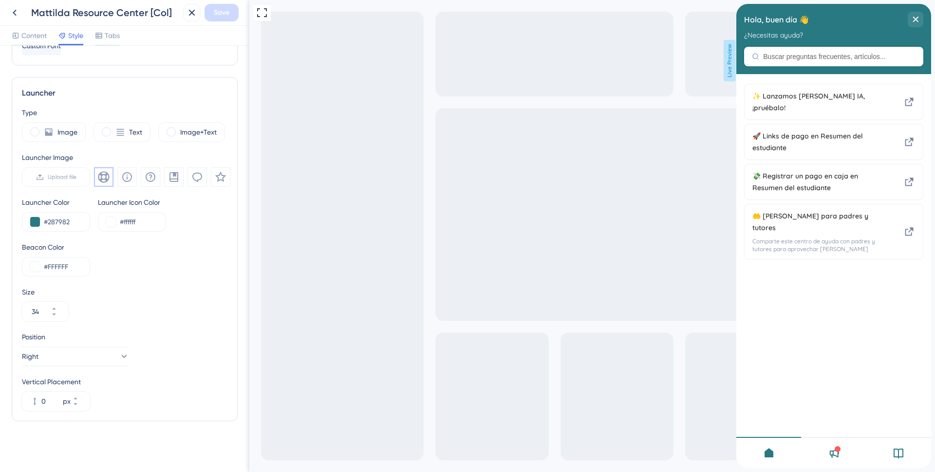
scroll to position [229, 0]
click at [108, 36] on span "Tabs" at bounding box center [112, 36] width 15 height 12
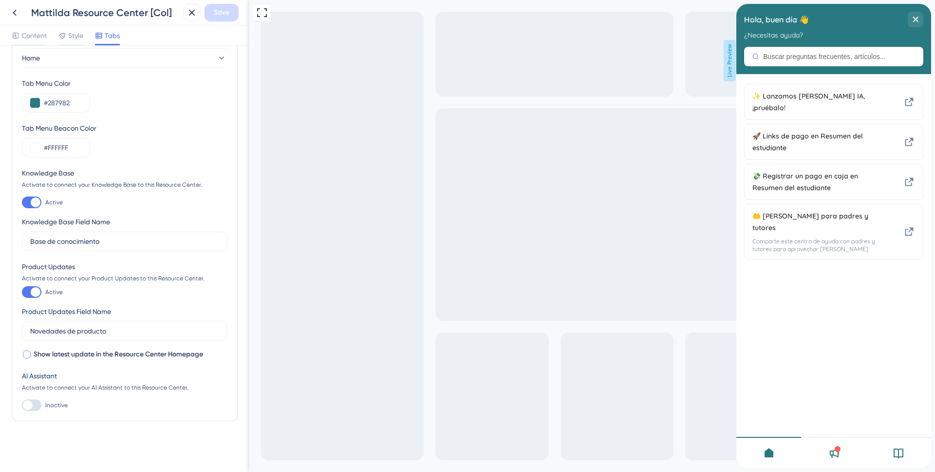
click at [28, 355] on div at bounding box center [27, 354] width 8 height 8
checkbox input "true"
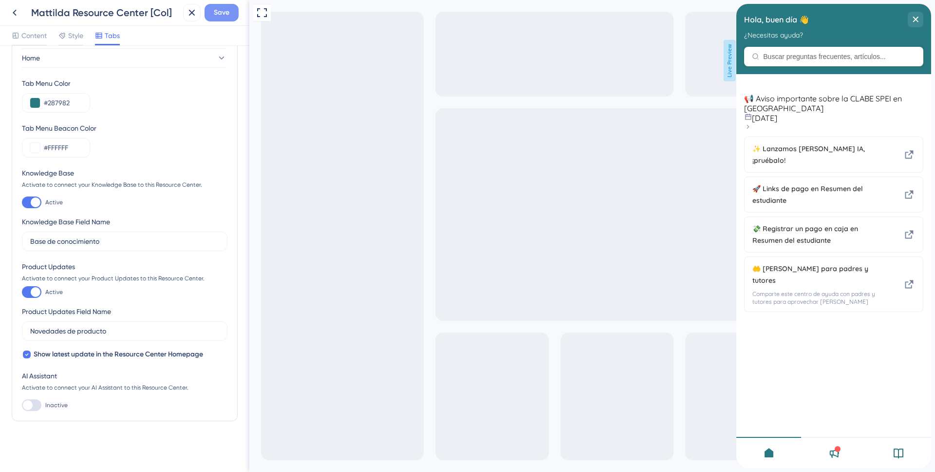
click at [220, 16] on span "Save" at bounding box center [222, 13] width 16 height 12
click at [919, 19] on div "close resource center" at bounding box center [916, 20] width 16 height 16
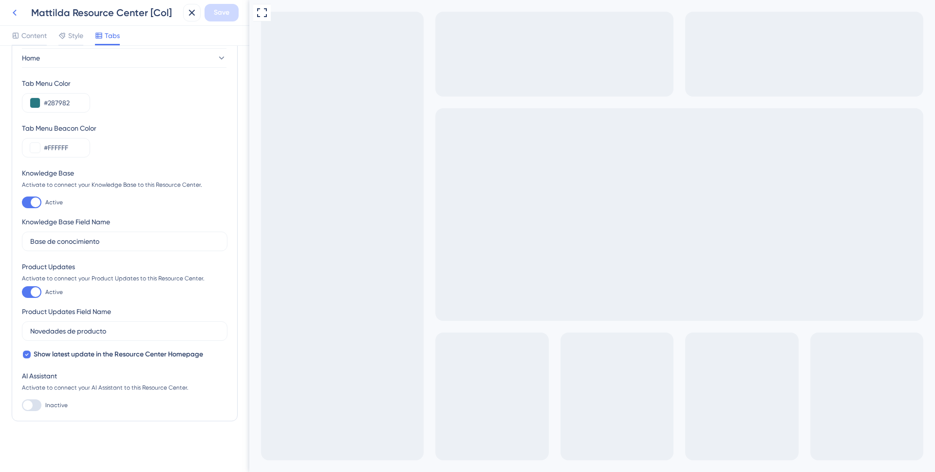
click at [17, 15] on icon at bounding box center [15, 13] width 12 height 12
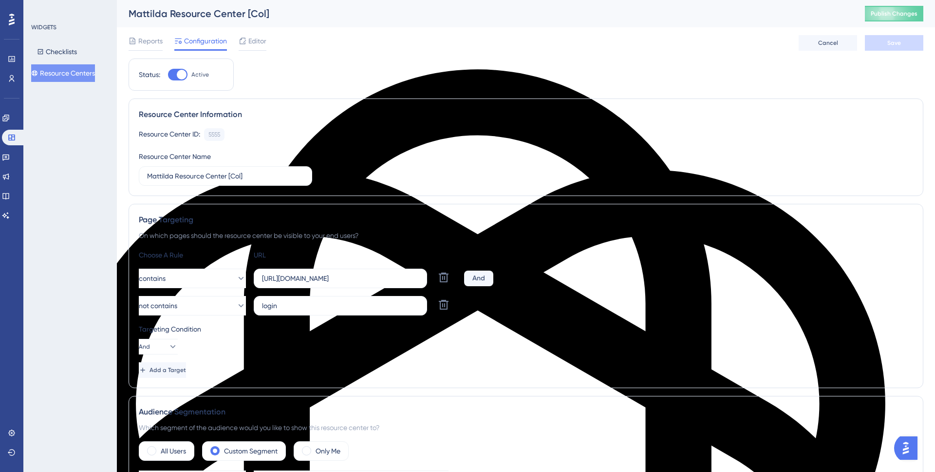
click at [77, 70] on button "Resource Centers" at bounding box center [63, 73] width 64 height 18
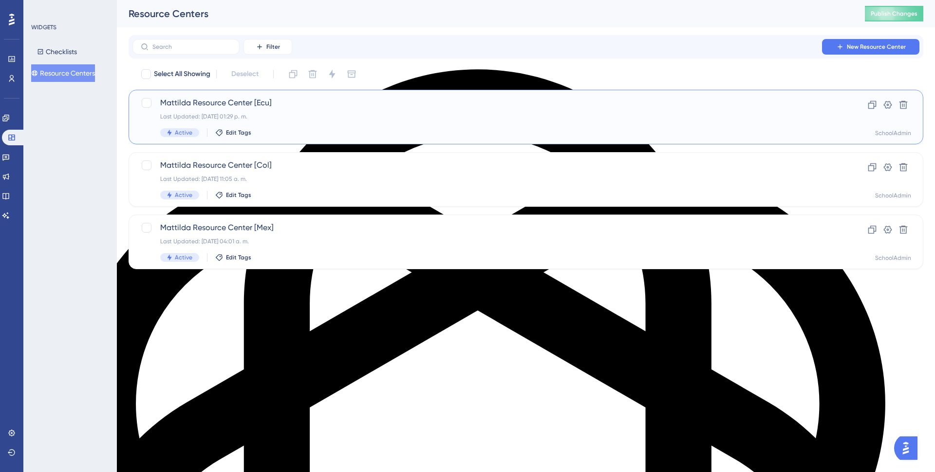
click at [315, 107] on span "Mattilda Resource Center [Ecu]" at bounding box center [487, 103] width 654 height 12
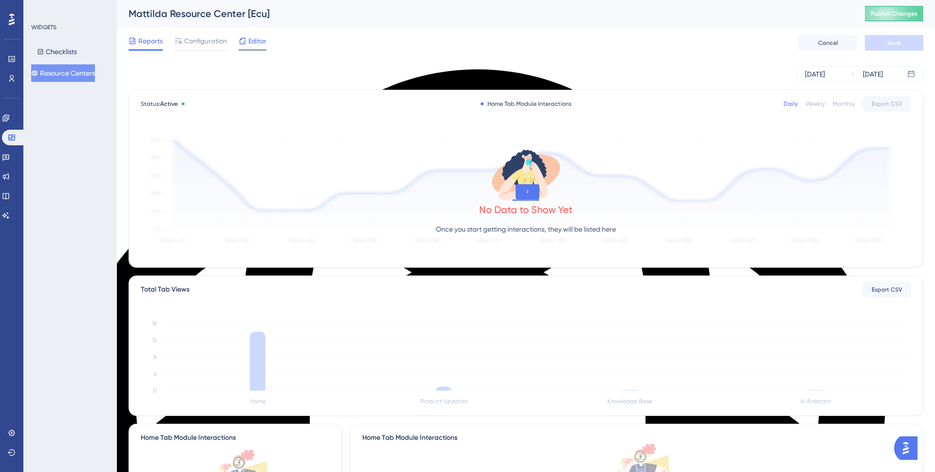
click at [254, 45] on span "Editor" at bounding box center [257, 41] width 18 height 12
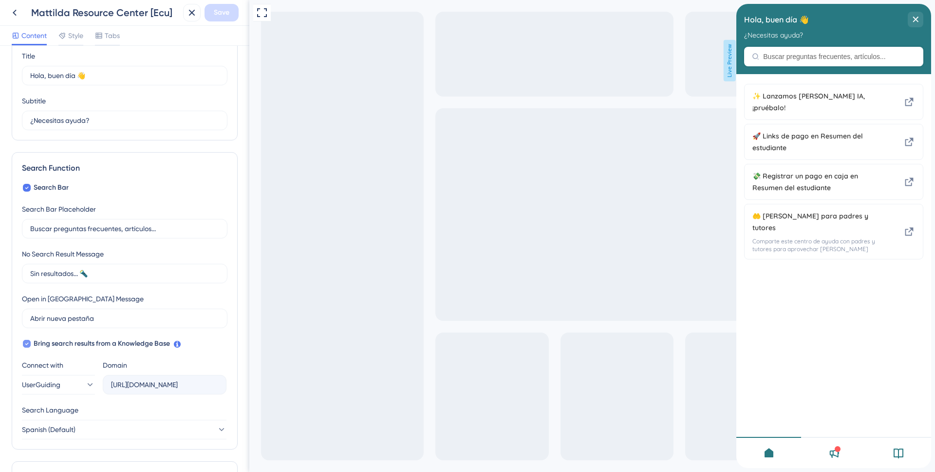
click at [24, 344] on div at bounding box center [27, 344] width 8 height 8
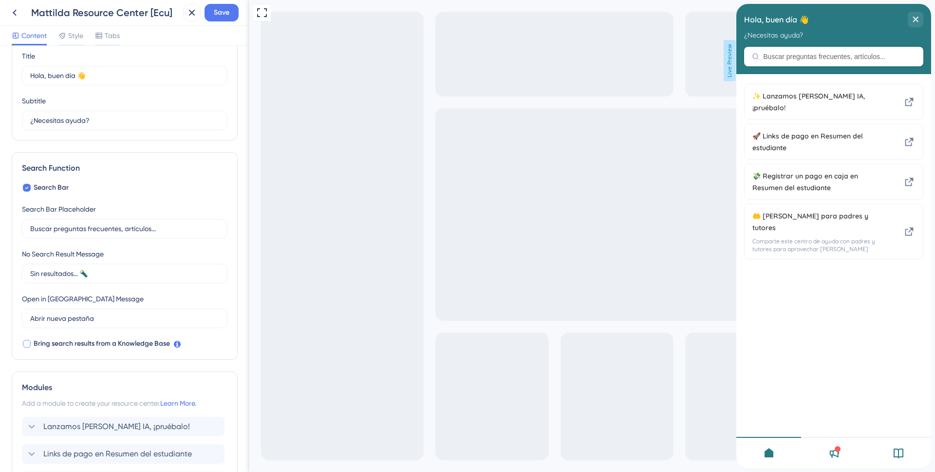
click at [29, 342] on div at bounding box center [27, 344] width 8 height 8
checkbox input "true"
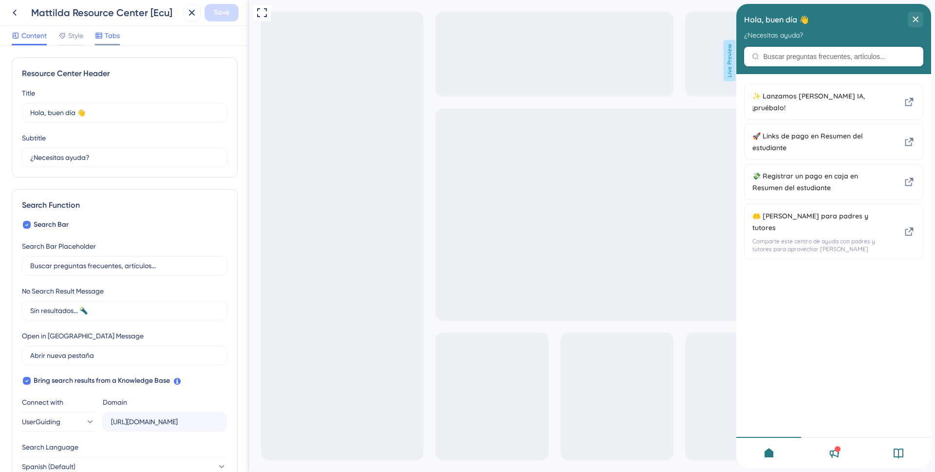
click at [116, 37] on span "Tabs" at bounding box center [112, 36] width 15 height 12
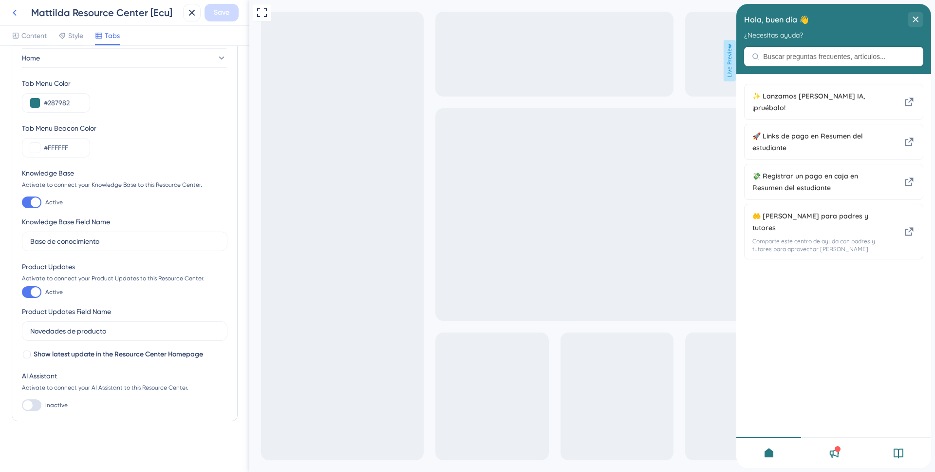
click at [12, 6] on button at bounding box center [15, 13] width 18 height 18
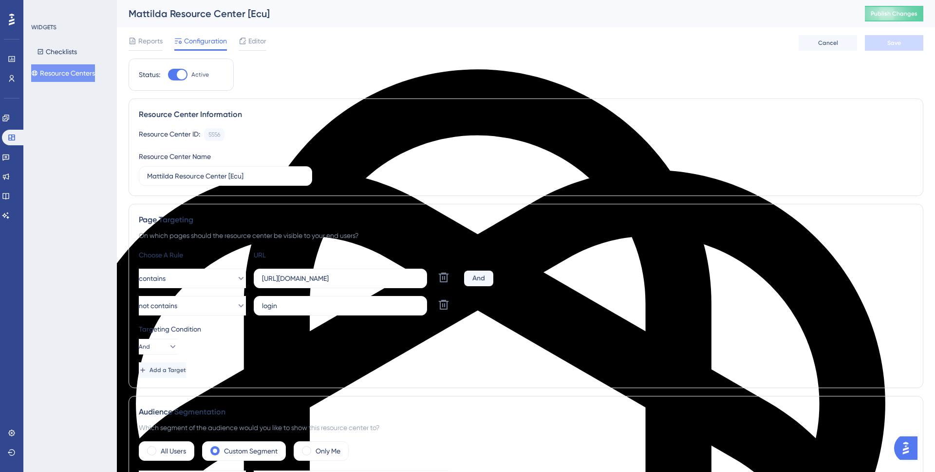
click at [72, 76] on button "Resource Centers" at bounding box center [63, 73] width 64 height 18
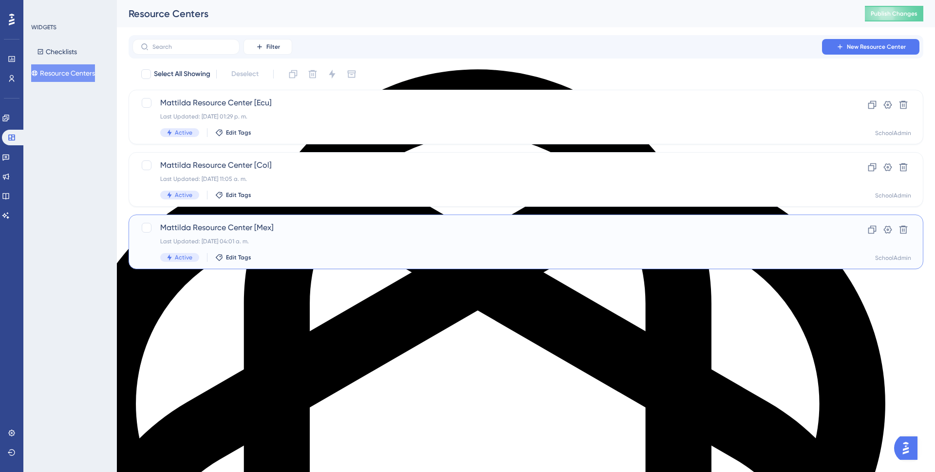
click at [297, 237] on div "Last Updated: [DATE] 04:01 a. m." at bounding box center [487, 241] width 654 height 8
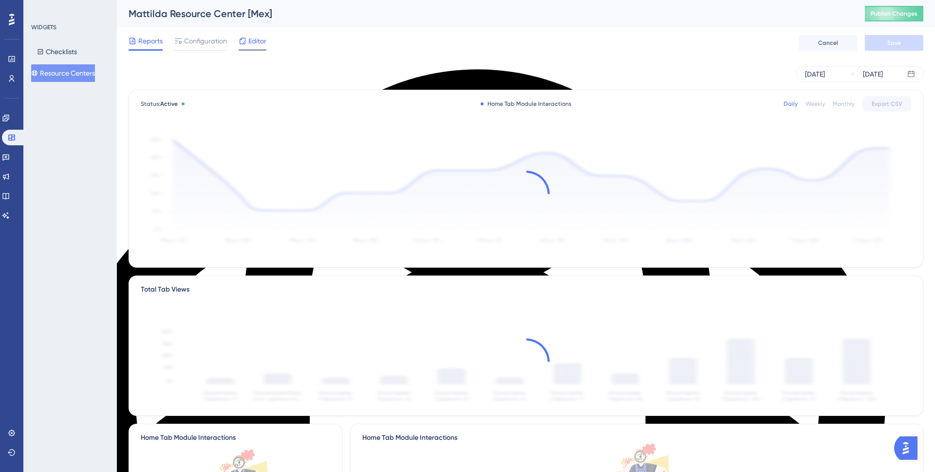
click at [257, 40] on span "Editor" at bounding box center [257, 41] width 18 height 12
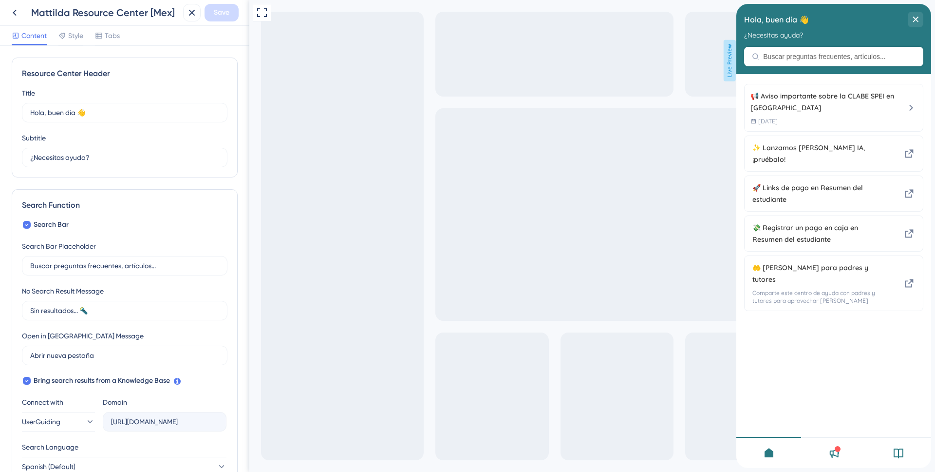
click at [113, 29] on div "Content Style Tabs" at bounding box center [124, 36] width 249 height 20
click at [113, 40] on span "Tabs" at bounding box center [112, 36] width 15 height 12
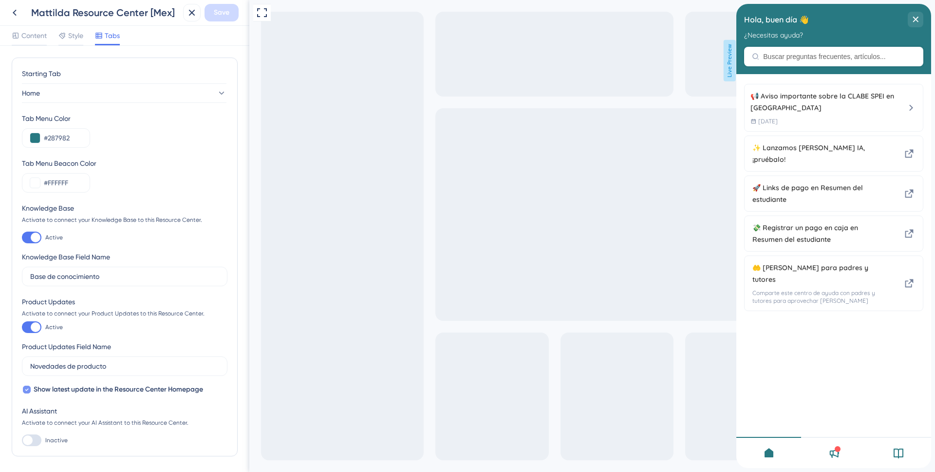
click at [28, 390] on icon at bounding box center [27, 389] width 4 height 8
checkbox input "false"
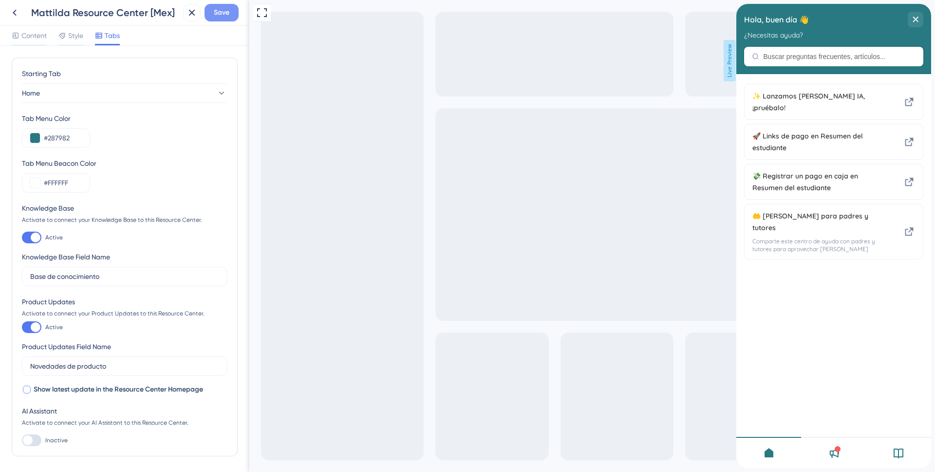
click at [229, 15] on span "Save" at bounding box center [222, 13] width 16 height 12
click at [13, 15] on div "Resource Center updated." at bounding box center [106, 18] width 189 height 20
click at [189, 15] on icon at bounding box center [185, 18] width 10 height 10
click at [17, 12] on icon at bounding box center [15, 13] width 12 height 12
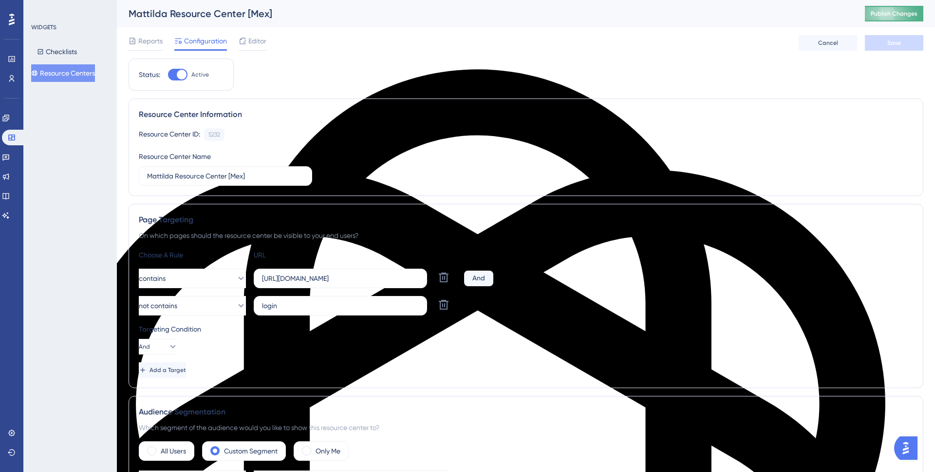
click at [908, 18] on button "Publish Changes" at bounding box center [894, 14] width 58 height 16
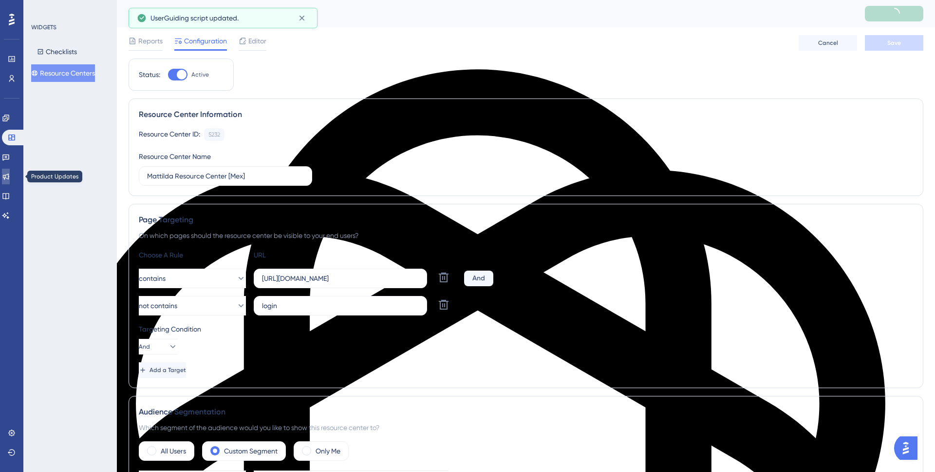
click at [6, 179] on link at bounding box center [6, 177] width 8 height 16
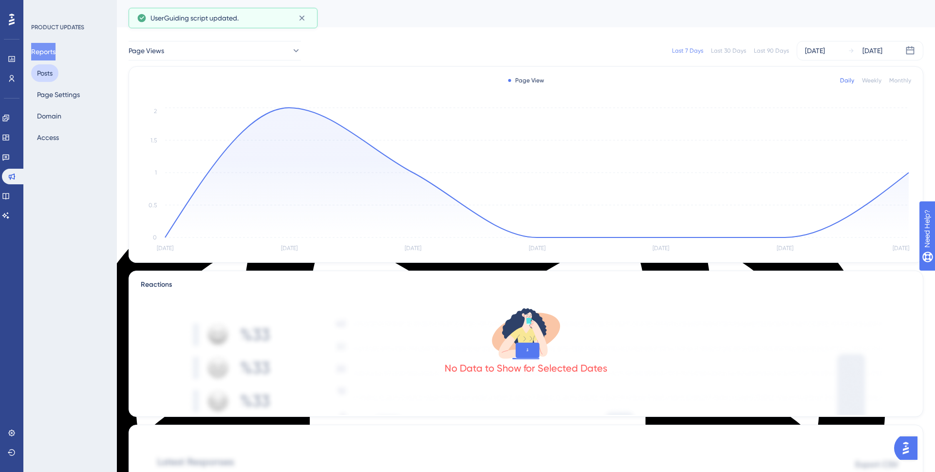
click at [53, 76] on button "Posts" at bounding box center [44, 73] width 27 height 18
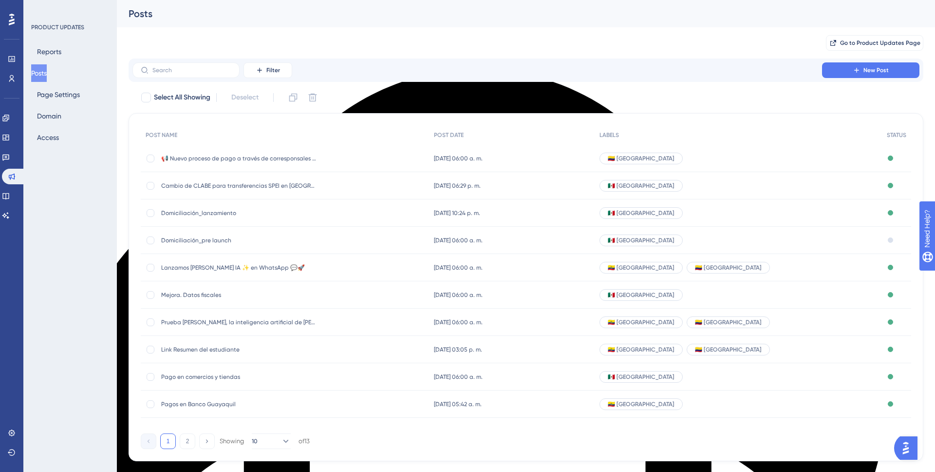
click at [411, 161] on div "📢 Nuevo proceso de pago a través de corresponsales Bancolombia 📢 Nuevo proceso …" at bounding box center [285, 158] width 288 height 27
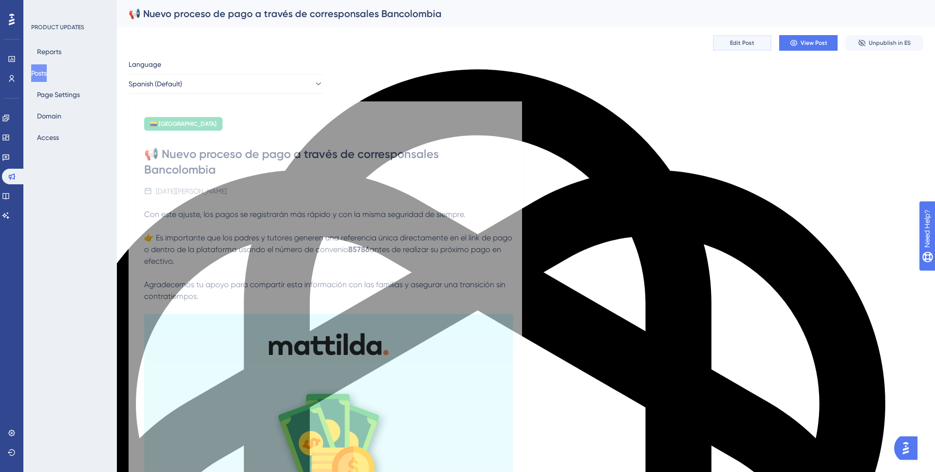
drag, startPoint x: 742, startPoint y: 41, endPoint x: 756, endPoint y: 129, distance: 88.8
click at [747, 39] on span "Edit Post" at bounding box center [742, 43] width 24 height 8
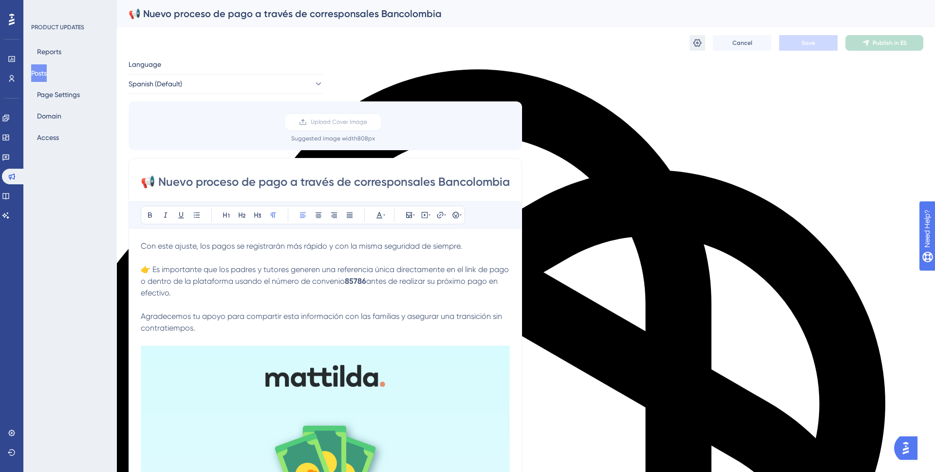
click at [699, 38] on icon at bounding box center [698, 43] width 10 height 10
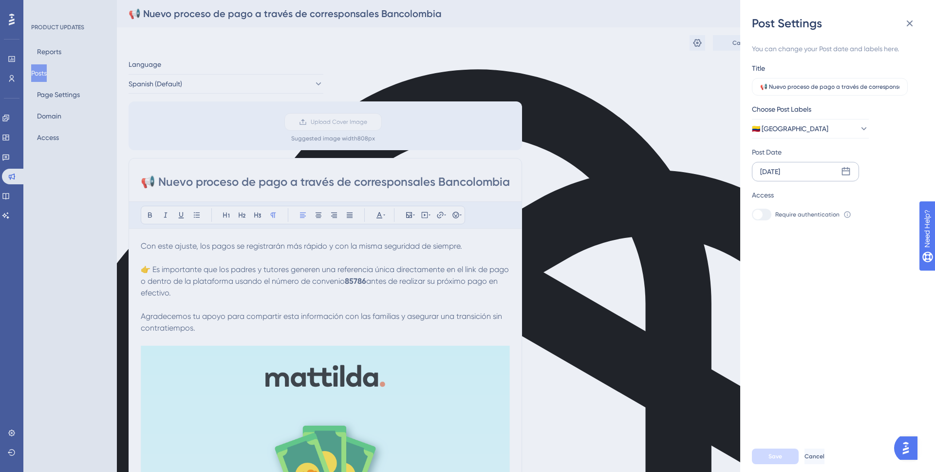
click at [780, 173] on div "[DATE]" at bounding box center [770, 172] width 20 height 12
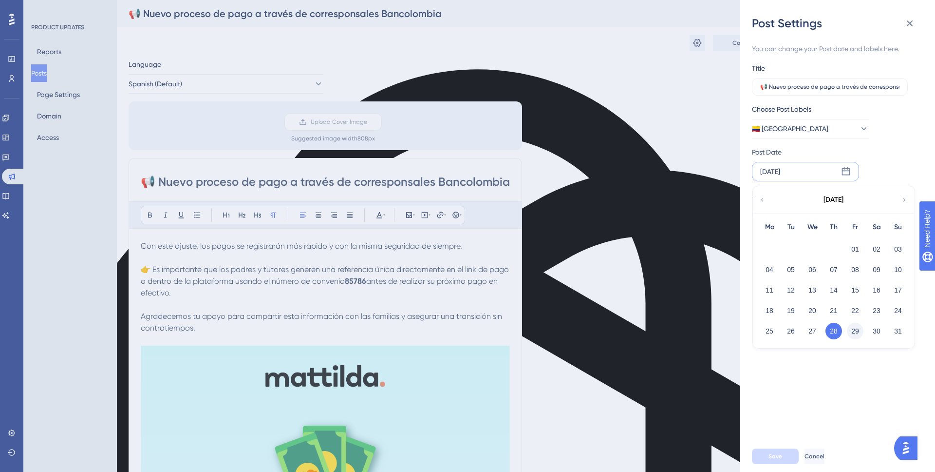
click at [854, 330] on button "29" at bounding box center [855, 330] width 17 height 17
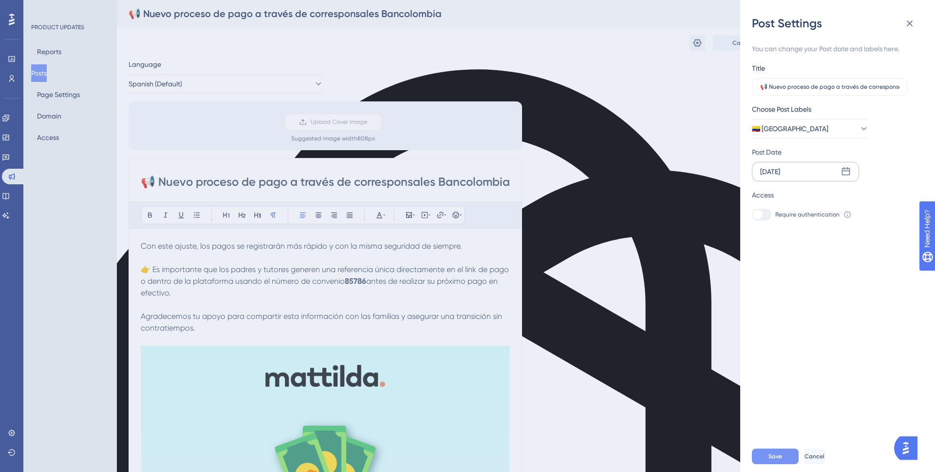
click at [782, 457] on span "Save" at bounding box center [776, 456] width 14 height 8
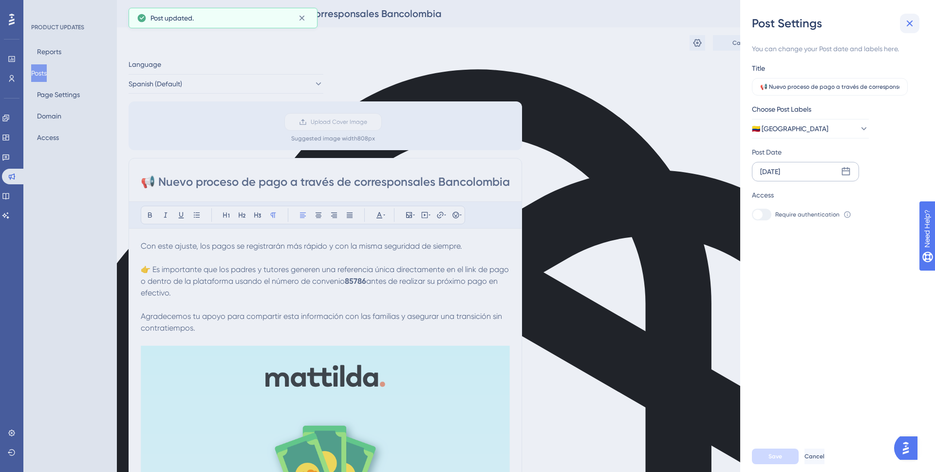
click at [910, 26] on icon at bounding box center [910, 24] width 12 height 12
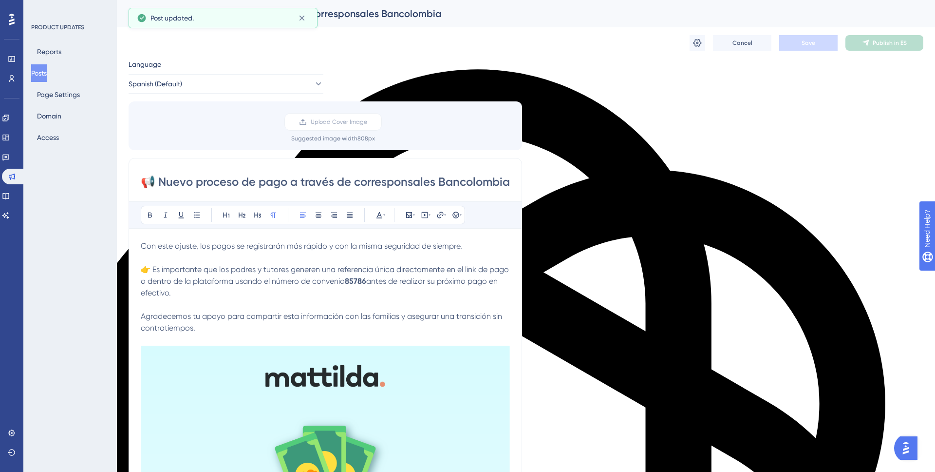
click at [47, 72] on button "Posts" at bounding box center [39, 73] width 16 height 18
